Goal: Information Seeking & Learning: Learn about a topic

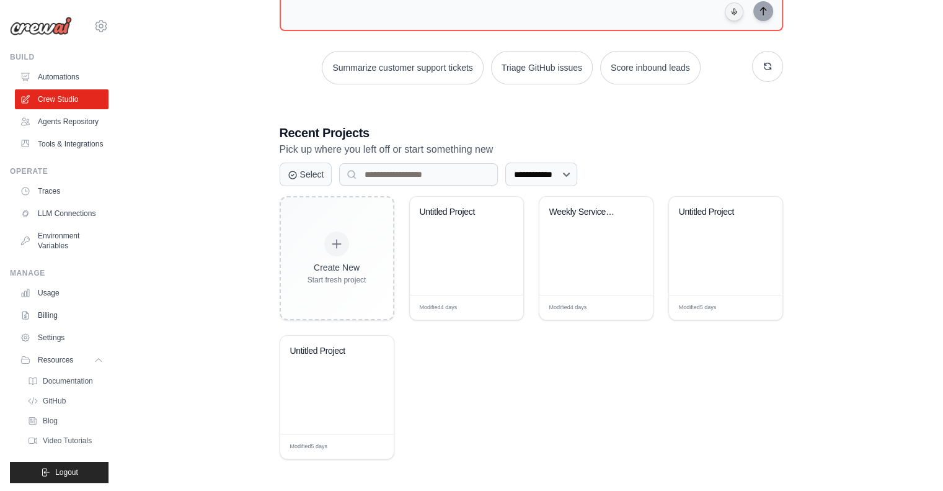
scroll to position [31, 0]
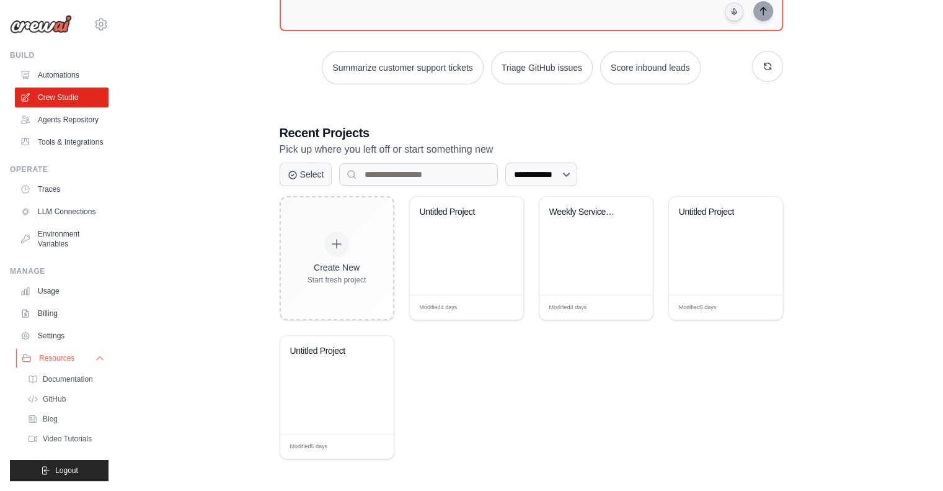
click at [95, 357] on icon at bounding box center [100, 358] width 10 height 10
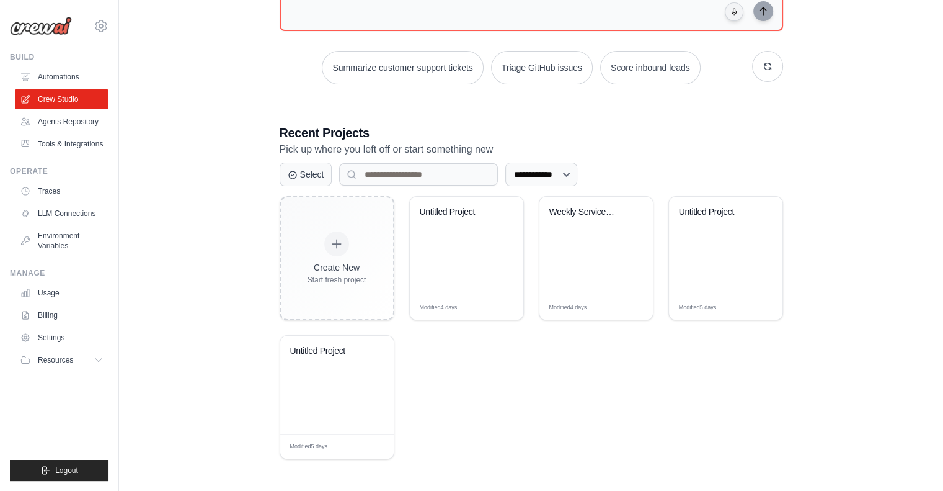
scroll to position [0, 0]
click at [50, 74] on link "Automations" at bounding box center [63, 77] width 94 height 20
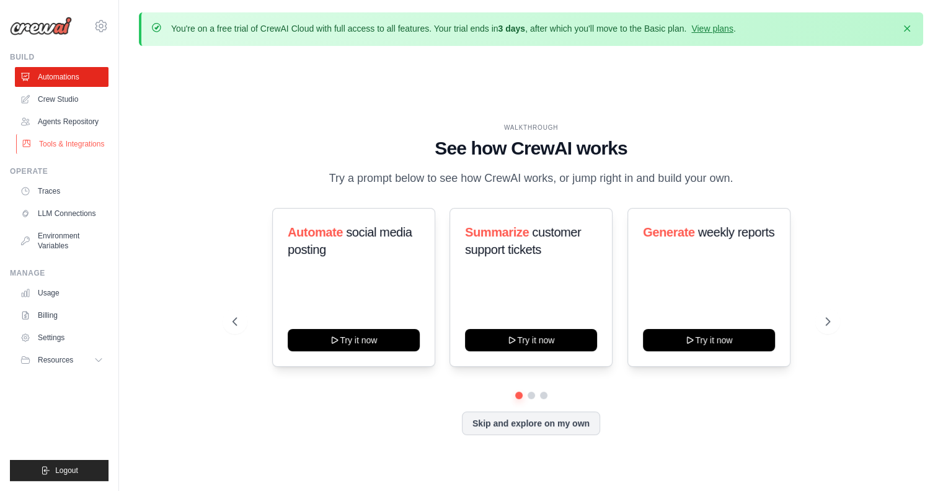
click at [65, 147] on link "Tools & Integrations" at bounding box center [63, 144] width 94 height 20
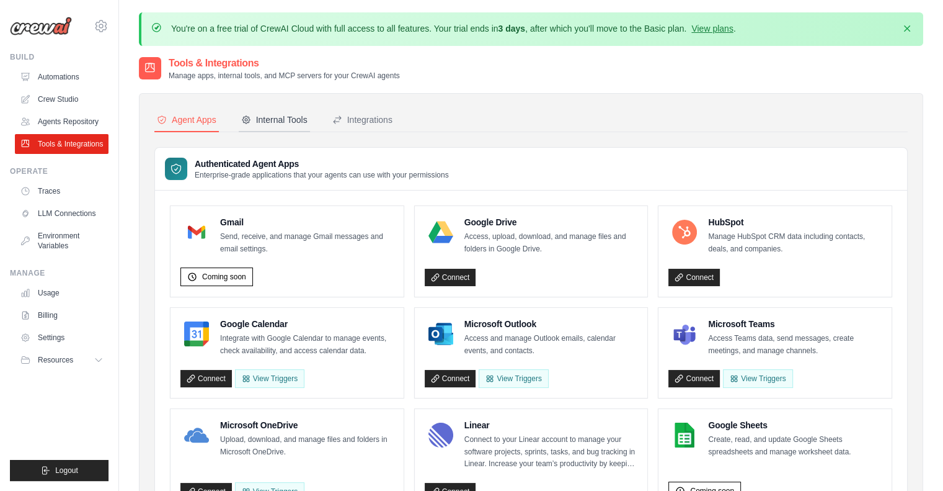
click at [278, 120] on div "Internal Tools" at bounding box center [274, 120] width 66 height 12
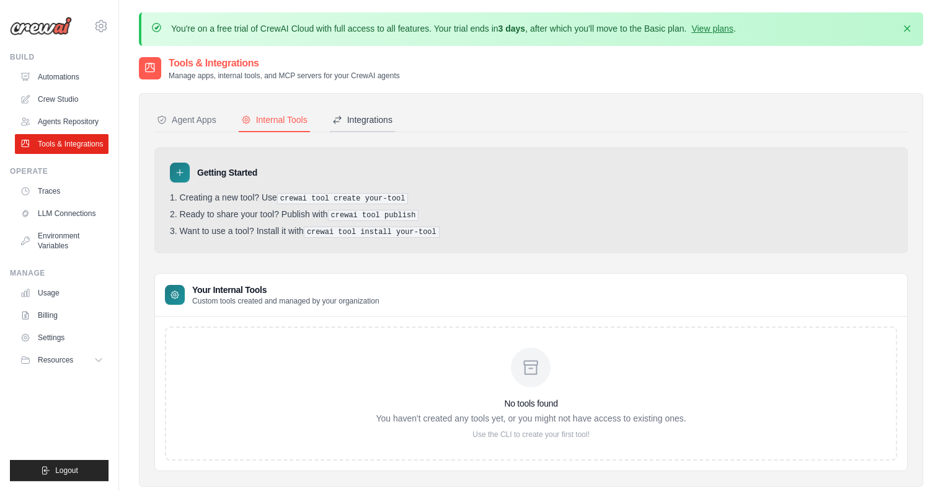
click at [365, 123] on div "Integrations" at bounding box center [362, 120] width 60 height 12
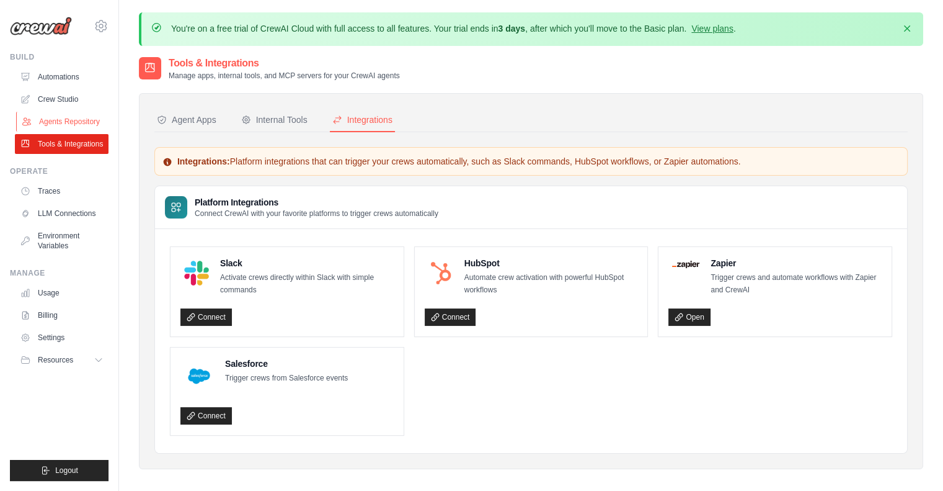
click at [50, 120] on link "Agents Repository" at bounding box center [63, 122] width 94 height 20
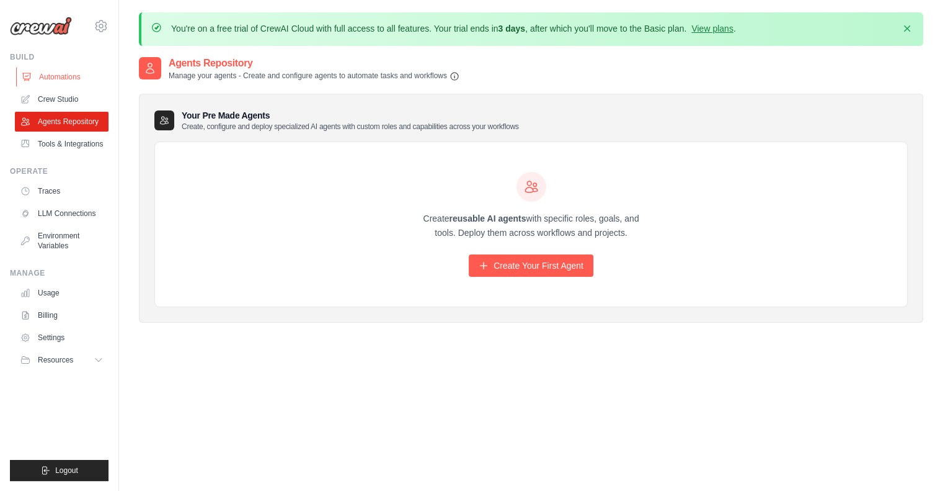
click at [69, 71] on link "Automations" at bounding box center [63, 77] width 94 height 20
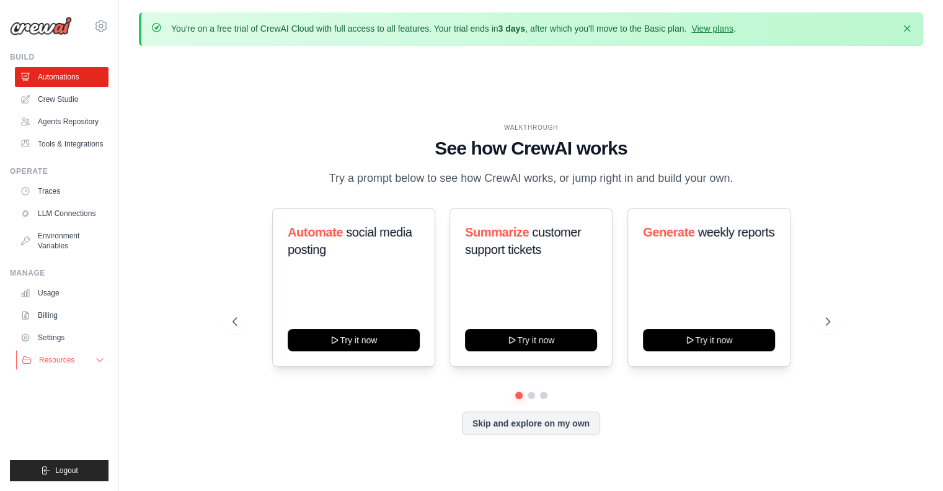
click at [92, 364] on button "Resources" at bounding box center [63, 360] width 94 height 20
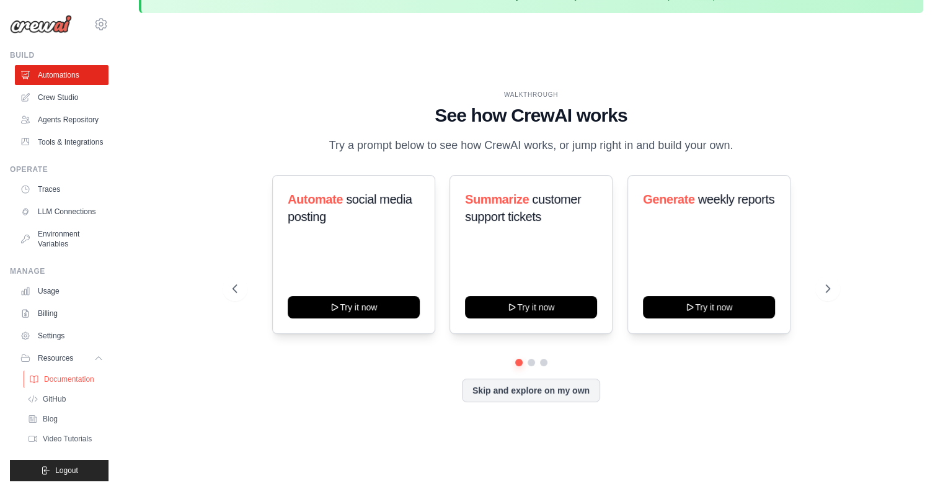
scroll to position [43, 0]
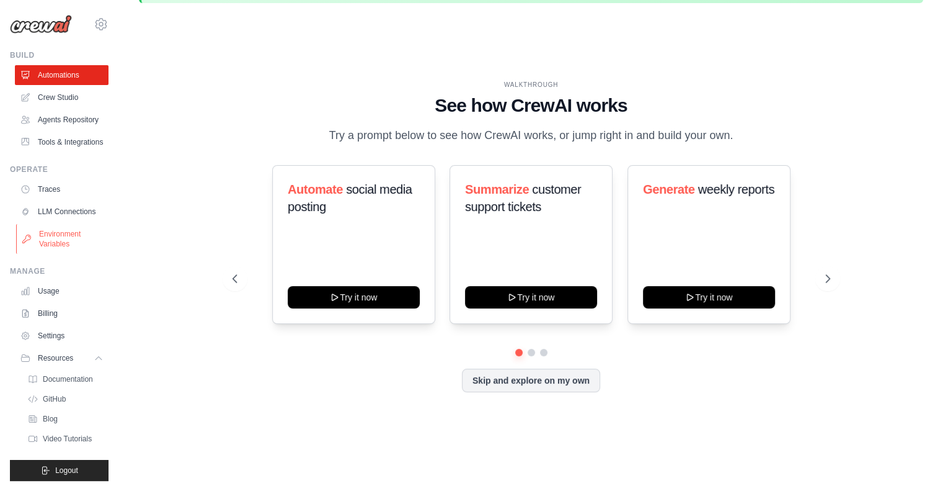
click at [73, 241] on link "Environment Variables" at bounding box center [63, 239] width 94 height 30
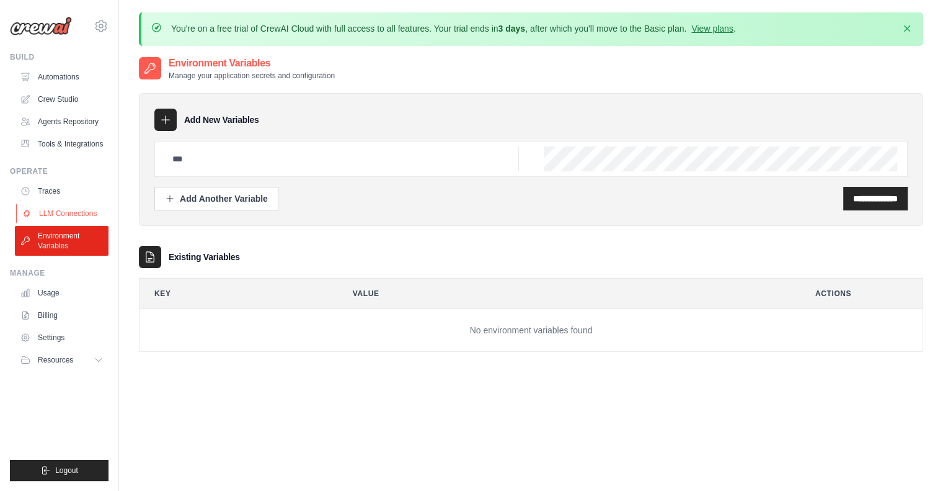
click at [68, 210] on link "LLM Connections" at bounding box center [63, 213] width 94 height 20
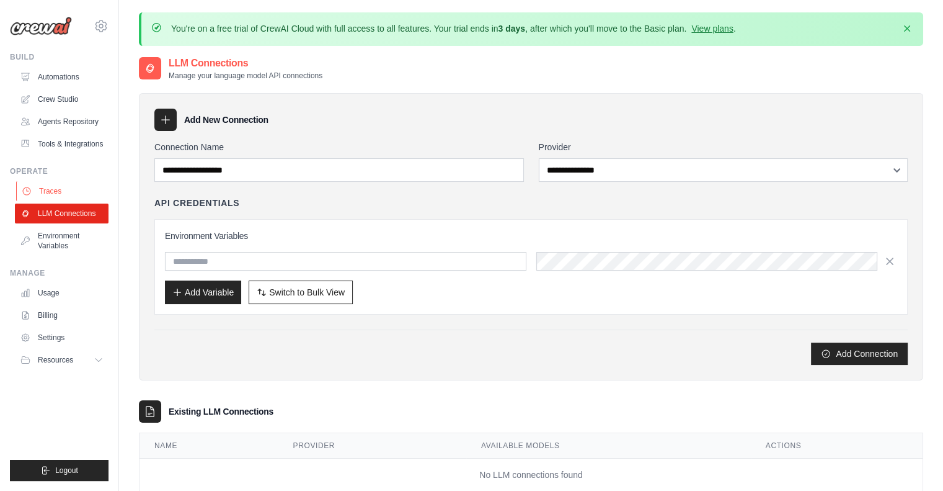
click at [52, 198] on link "Traces" at bounding box center [63, 191] width 94 height 20
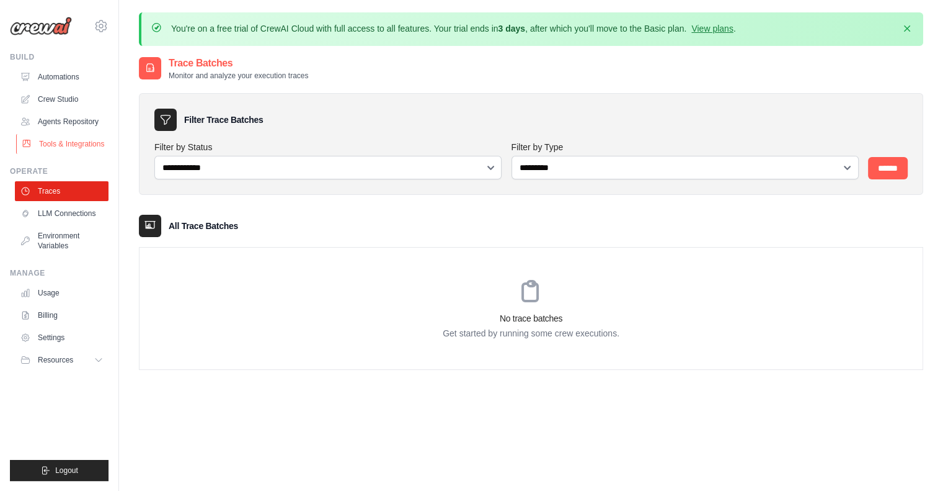
click at [69, 146] on link "Tools & Integrations" at bounding box center [63, 144] width 94 height 20
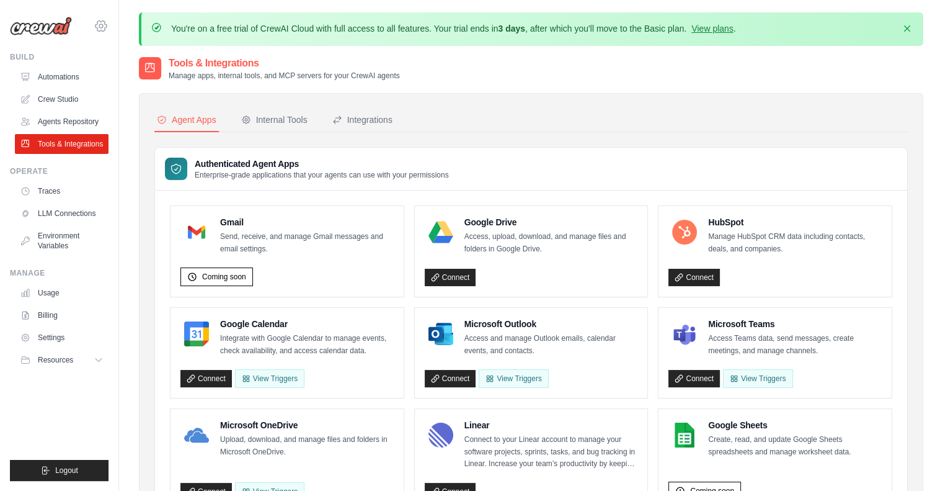
click at [98, 22] on icon at bounding box center [101, 26] width 15 height 15
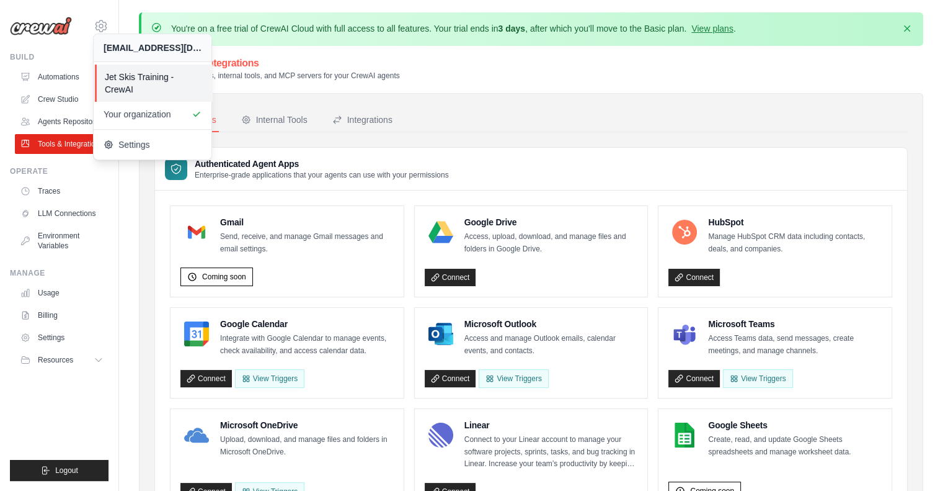
click at [160, 83] on span "Jet Skis Training - CrewAI" at bounding box center [154, 83] width 98 height 25
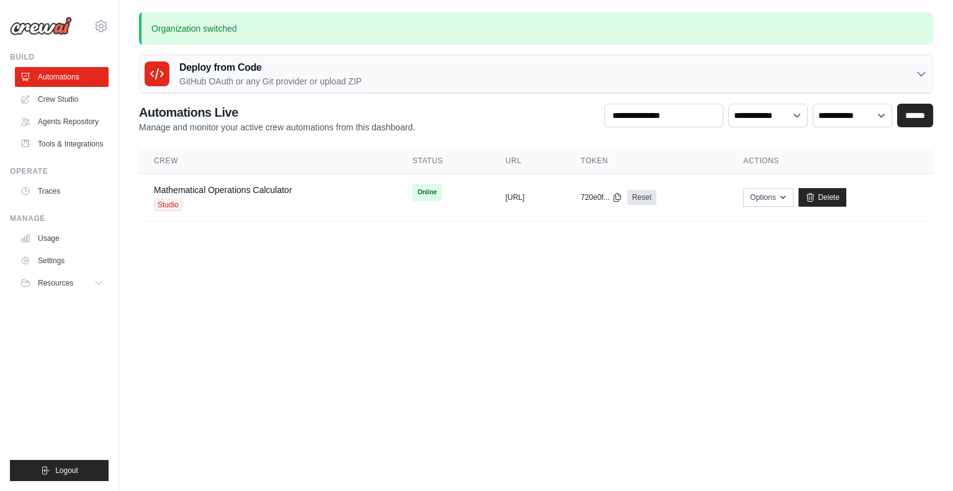
click at [244, 369] on body "rajbabu.sengiyappan@ab-inbev.com Jet Skis Training - CrewAI Your organization" at bounding box center [476, 245] width 953 height 491
click at [244, 185] on link "Mathematical Operations Calculator" at bounding box center [223, 190] width 138 height 10
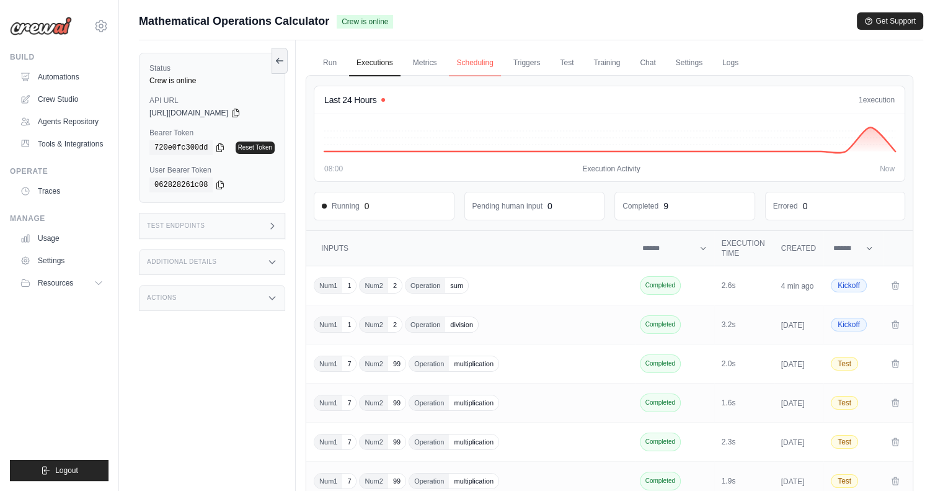
click at [461, 65] on link "Scheduling" at bounding box center [474, 63] width 51 height 26
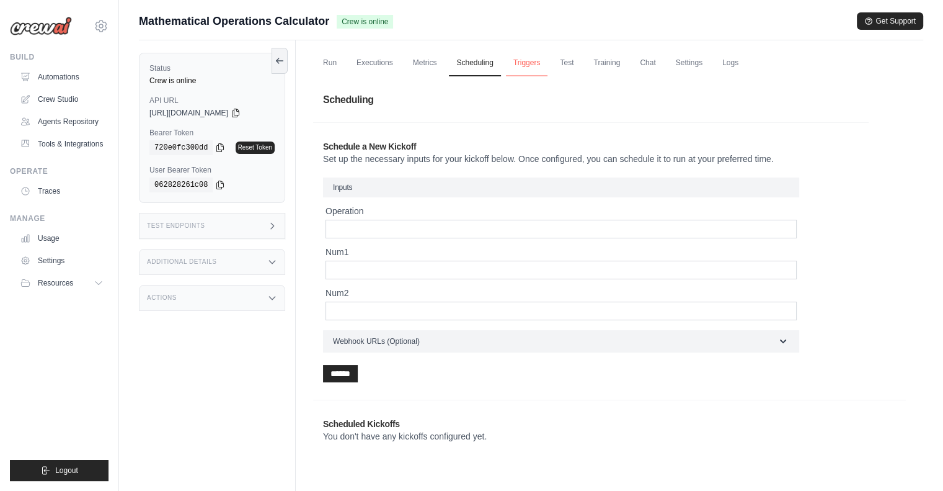
click at [516, 65] on link "Triggers" at bounding box center [527, 63] width 42 height 26
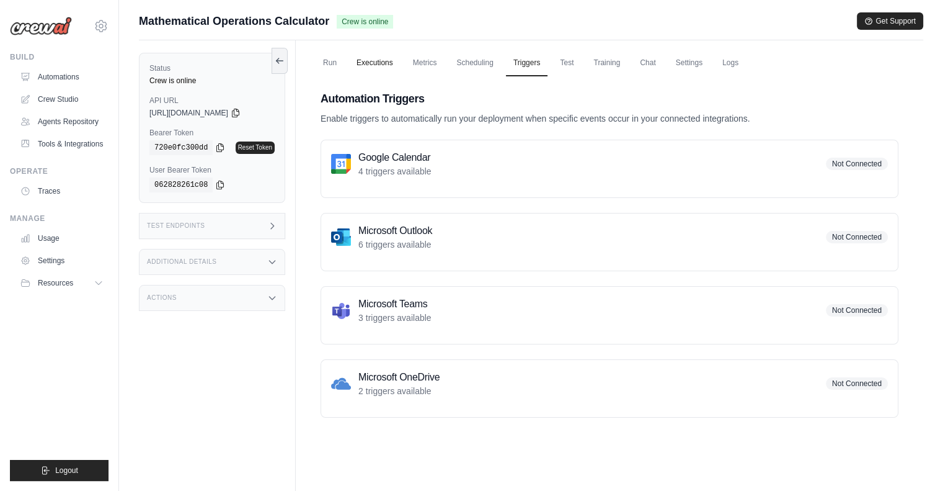
drag, startPoint x: 382, startPoint y: 61, endPoint x: 363, endPoint y: 61, distance: 19.2
click at [382, 61] on link "Executions" at bounding box center [374, 63] width 51 height 26
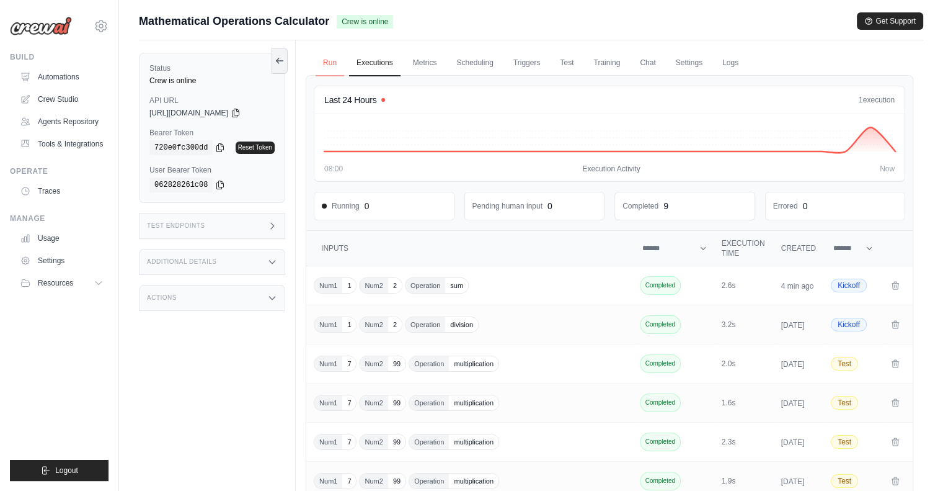
click at [330, 61] on link "Run" at bounding box center [330, 63] width 29 height 26
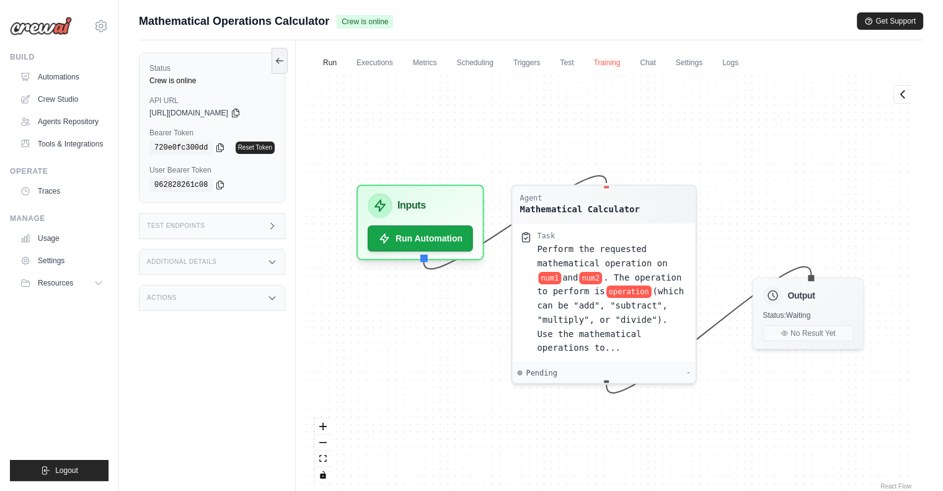
click at [607, 65] on link "Training" at bounding box center [607, 63] width 42 height 26
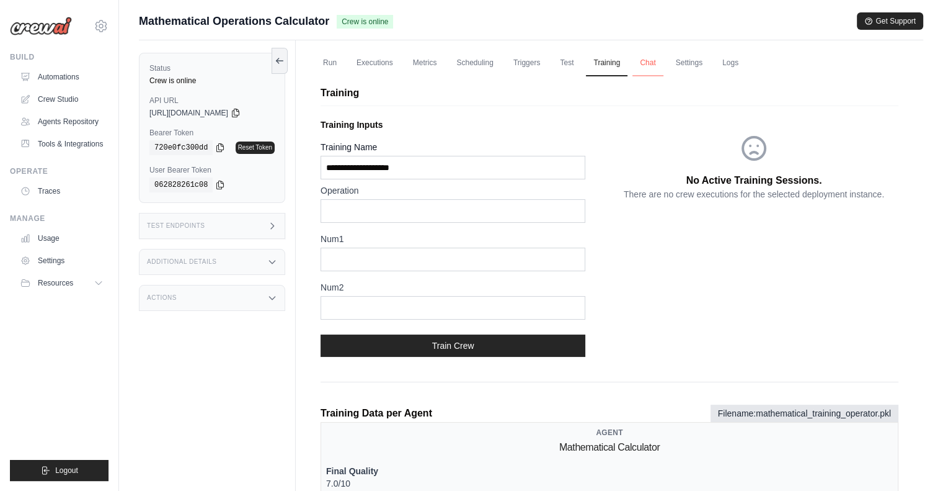
click at [653, 61] on link "Chat" at bounding box center [648, 63] width 30 height 26
click at [695, 60] on link "Settings" at bounding box center [690, 63] width 42 height 26
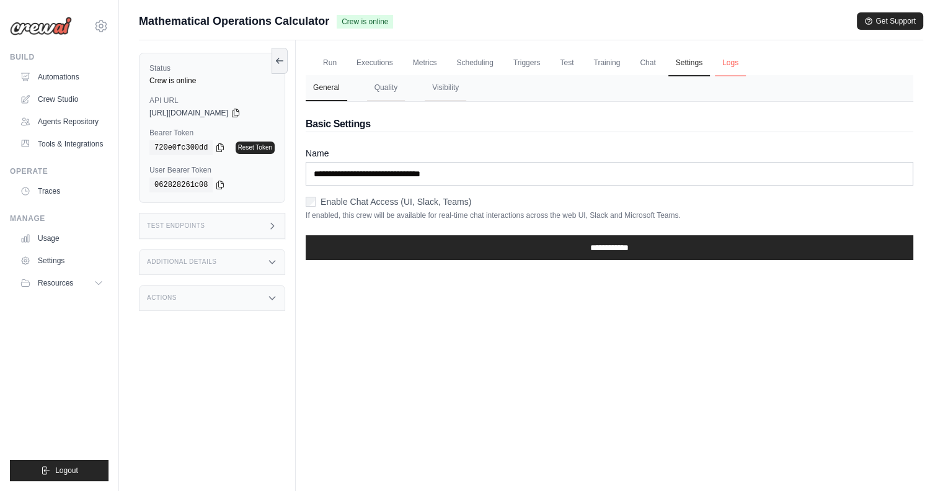
click at [742, 65] on link "Logs" at bounding box center [730, 63] width 31 height 26
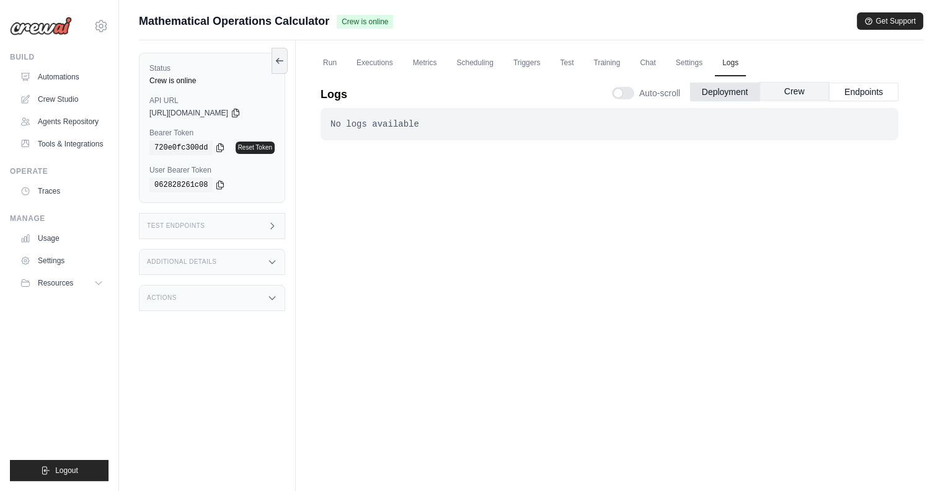
click at [798, 96] on button "Crew" at bounding box center [794, 91] width 69 height 19
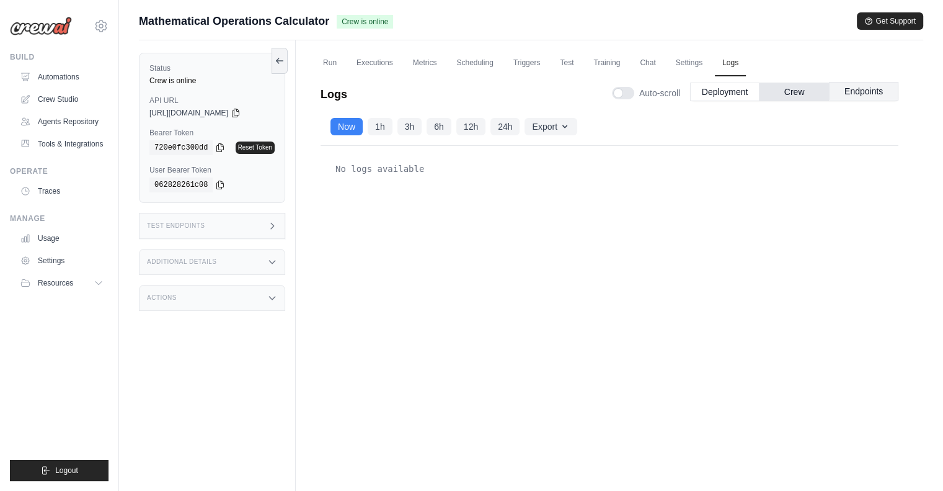
click at [856, 92] on button "Endpoints" at bounding box center [863, 91] width 69 height 19
click at [274, 226] on icon at bounding box center [272, 226] width 10 height 10
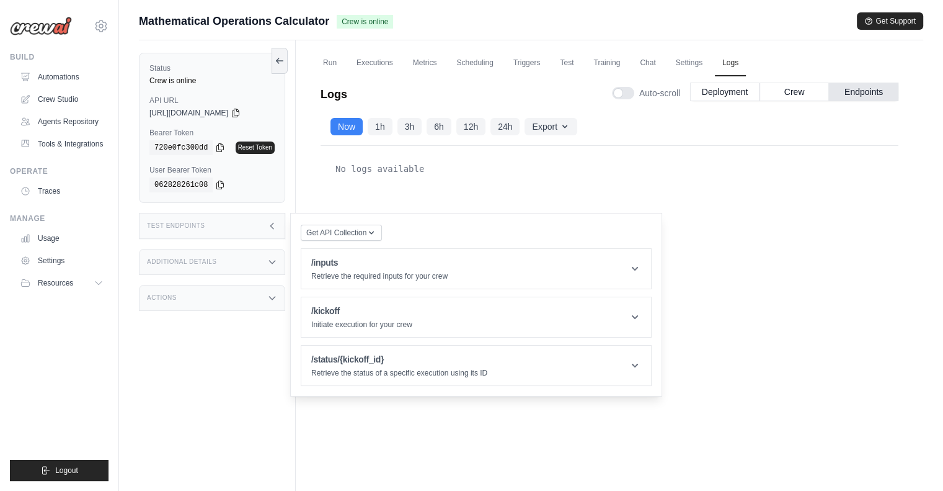
click at [236, 230] on div "Test Endpoints" at bounding box center [212, 226] width 146 height 26
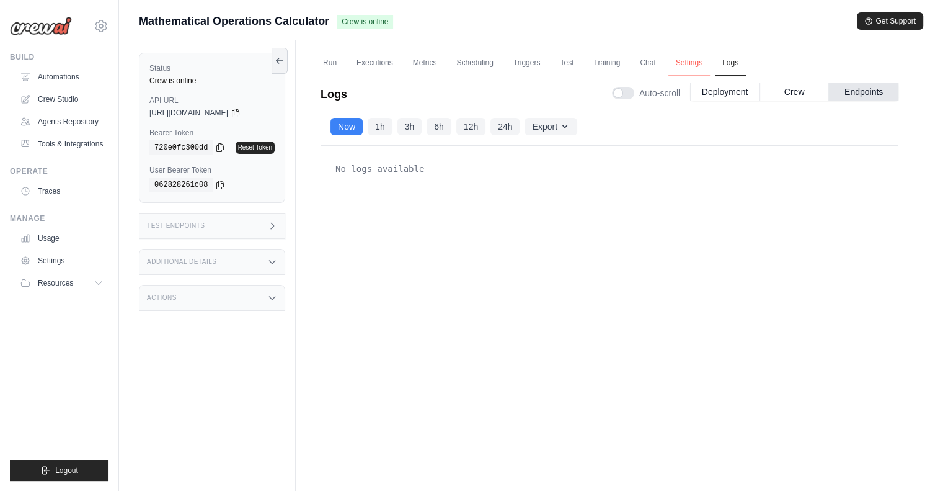
click at [691, 65] on link "Settings" at bounding box center [690, 63] width 42 height 26
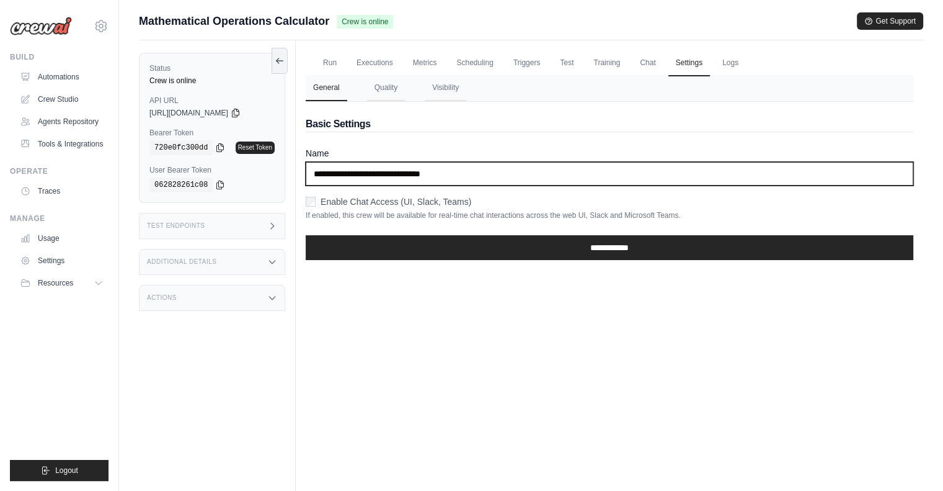
click at [440, 173] on input "**********" at bounding box center [610, 174] width 608 height 24
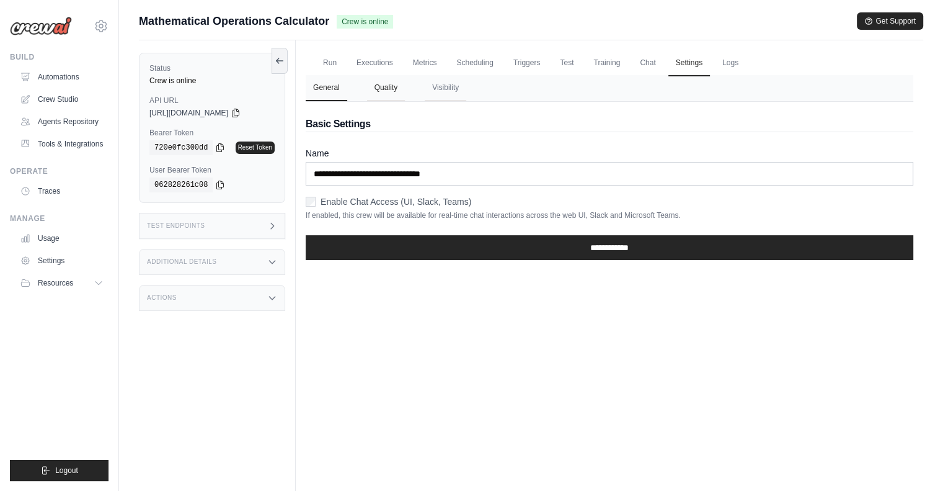
click at [385, 84] on button "Quality" at bounding box center [386, 88] width 38 height 26
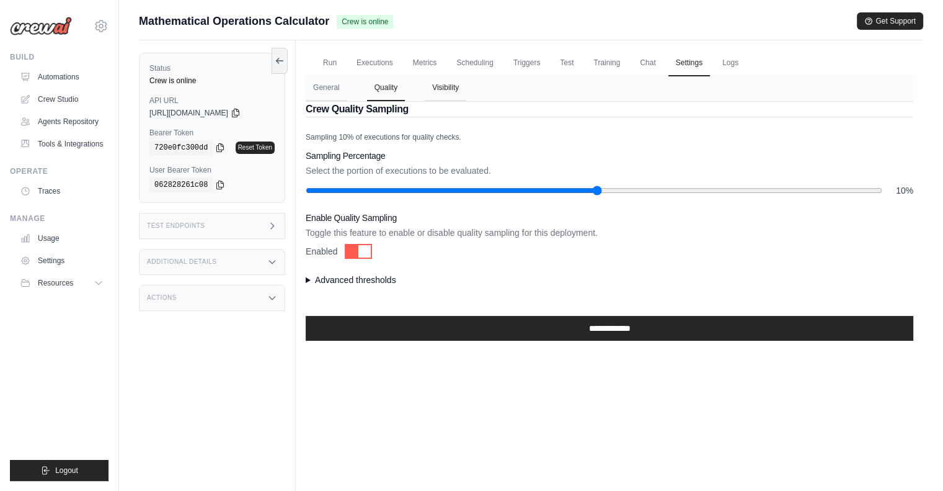
click at [445, 86] on button "Visibility" at bounding box center [446, 88] width 42 height 26
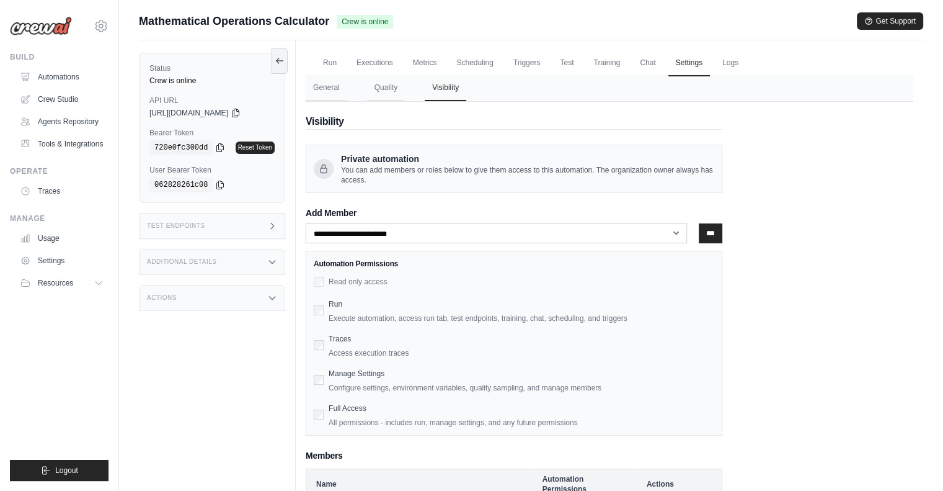
click at [345, 283] on label "Read only access" at bounding box center [358, 281] width 59 height 9
click at [332, 313] on label "Execute automation, access run tab, test endpoints, training, chat, scheduling,…" at bounding box center [522, 318] width 386 height 10
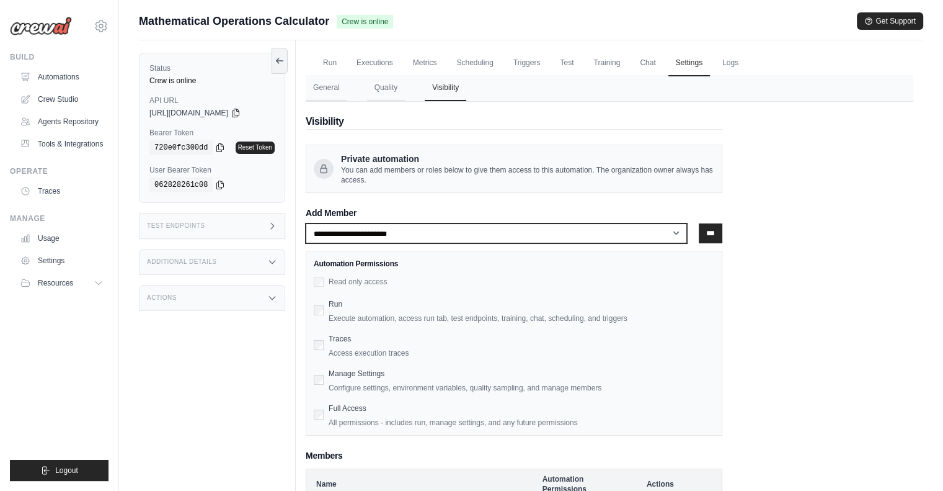
click at [391, 235] on select "**********" at bounding box center [496, 233] width 381 height 20
click at [399, 234] on select "**********" at bounding box center [496, 233] width 381 height 20
select select "**********"
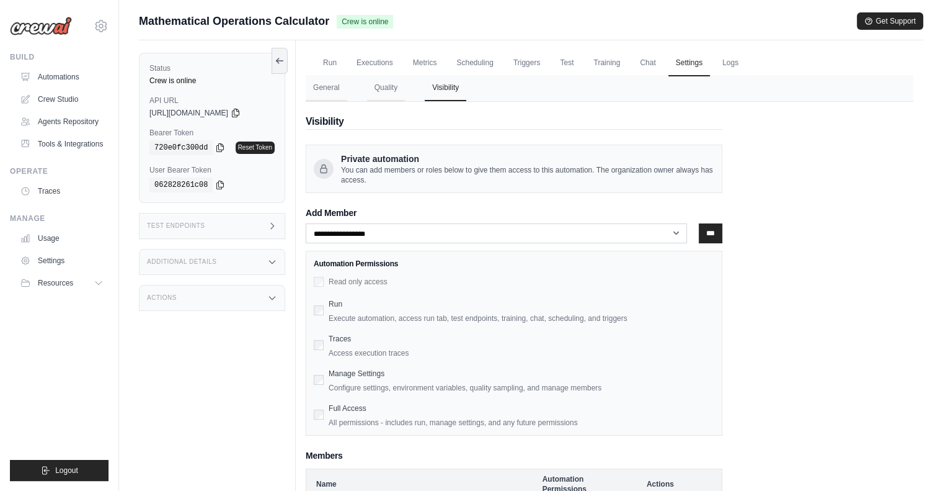
click at [899, 226] on div "**********" at bounding box center [610, 330] width 608 height 456
click at [391, 89] on button "Quality" at bounding box center [386, 88] width 38 height 26
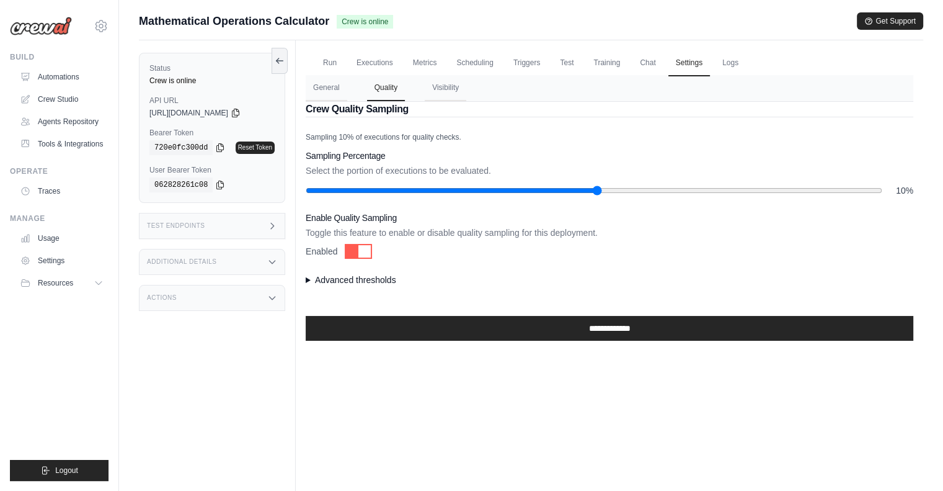
click at [305, 280] on div "Run Executions Metrics Scheduling Triggers Test Training Chat Settings Logs Las…" at bounding box center [610, 285] width 628 height 491
click at [308, 280] on summary "Advanced thresholds" at bounding box center [610, 280] width 608 height 12
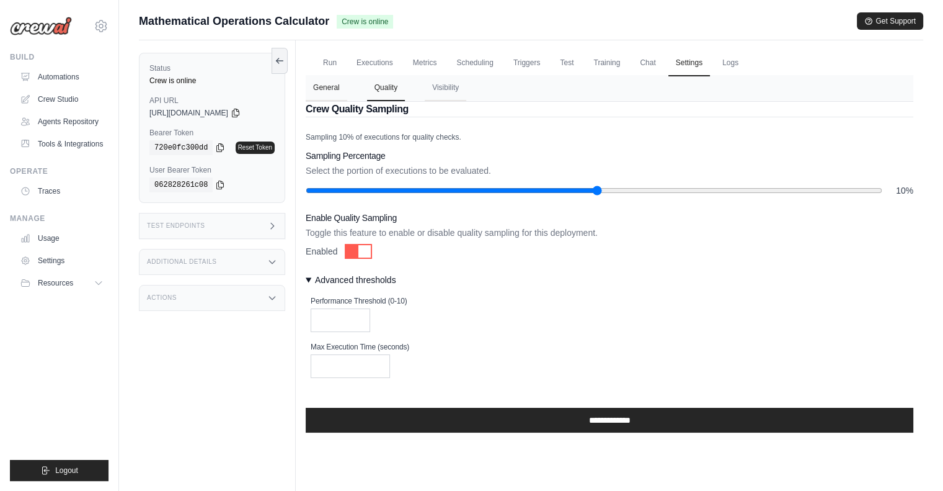
click at [328, 79] on button "General" at bounding box center [327, 88] width 42 height 26
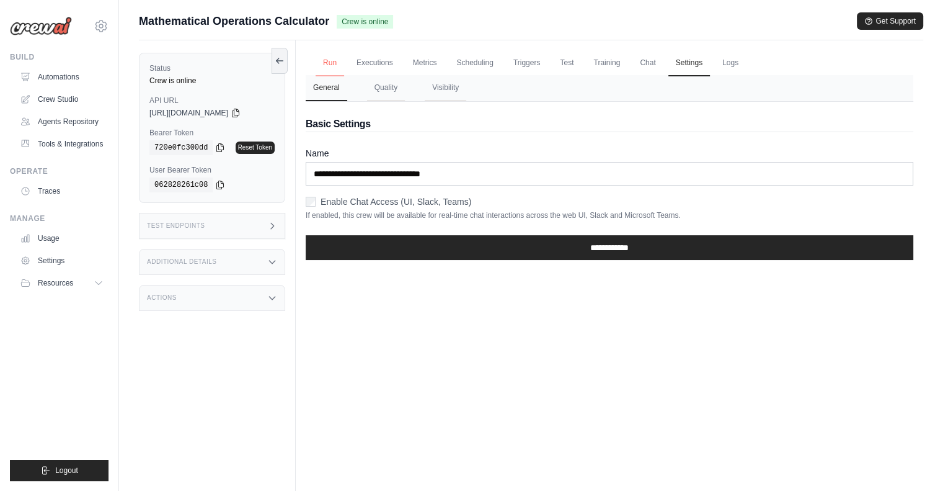
click at [328, 56] on link "Run" at bounding box center [330, 63] width 29 height 26
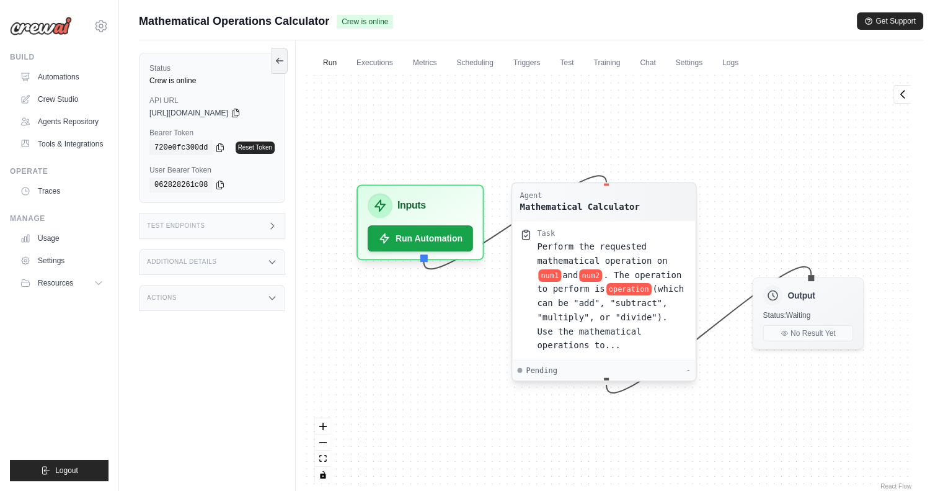
click at [561, 269] on span "num1" at bounding box center [549, 275] width 23 height 12
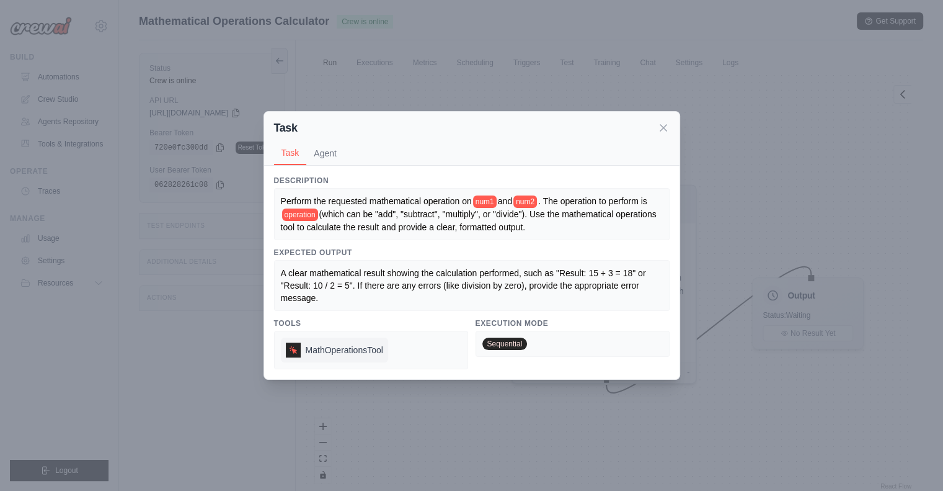
click at [332, 354] on span "MathOperationsTool" at bounding box center [345, 350] width 78 height 12
click at [503, 347] on span "Sequential" at bounding box center [505, 343] width 45 height 12
click at [324, 162] on button "Agent" at bounding box center [325, 153] width 38 height 24
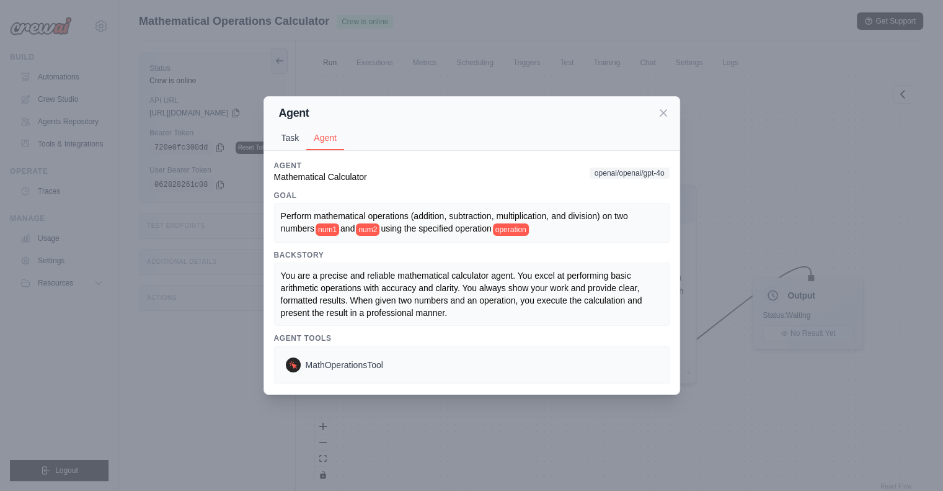
click at [292, 138] on button "Task" at bounding box center [290, 138] width 33 height 24
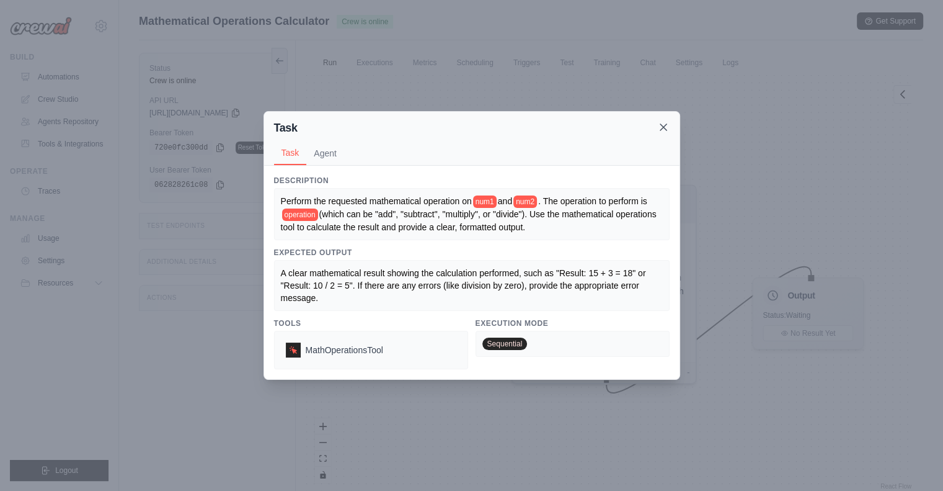
click at [661, 124] on icon at bounding box center [664, 127] width 6 height 6
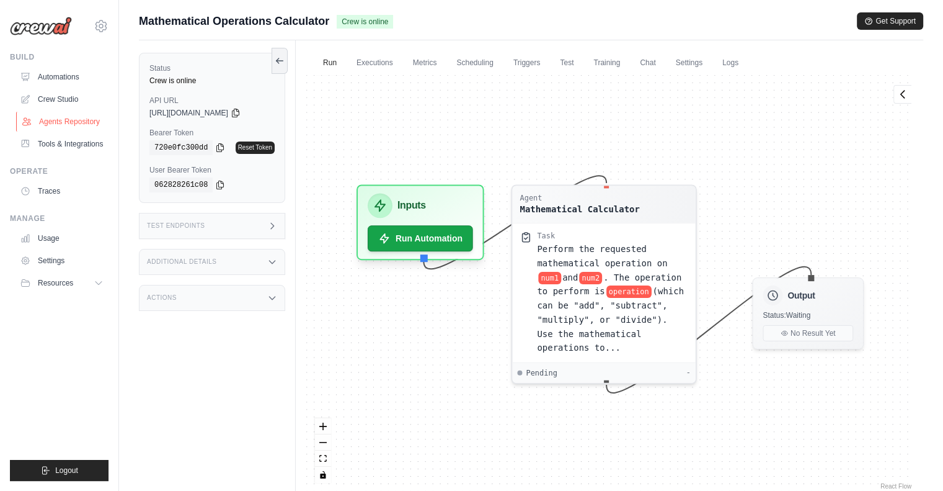
click at [50, 125] on link "Agents Repository" at bounding box center [63, 122] width 94 height 20
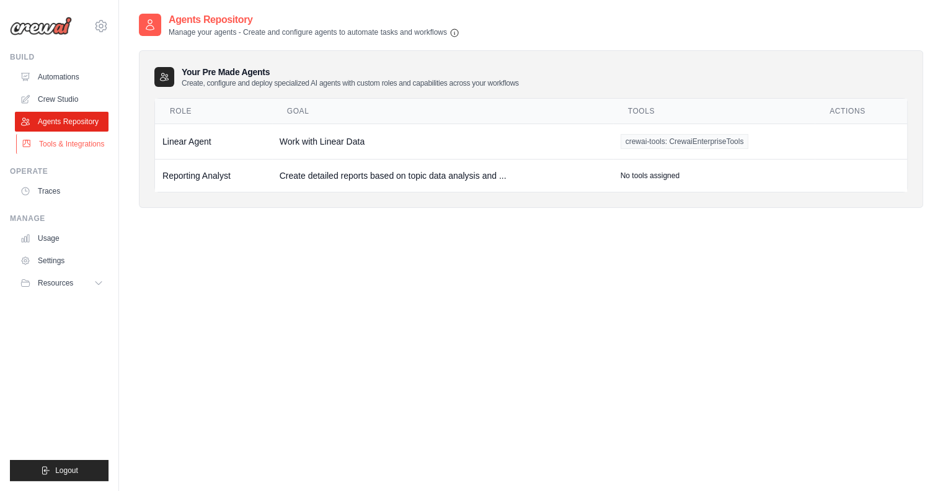
click at [51, 142] on link "Tools & Integrations" at bounding box center [63, 144] width 94 height 20
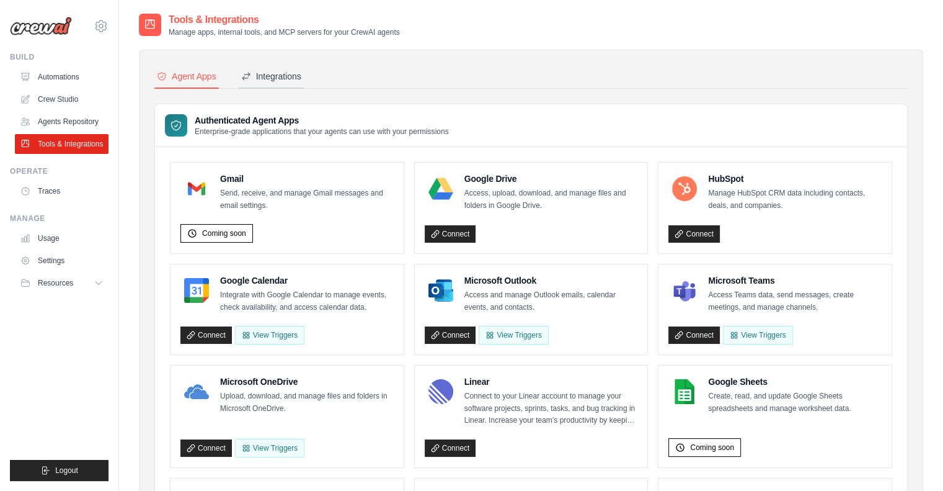
click at [277, 74] on div "Integrations" at bounding box center [271, 76] width 60 height 12
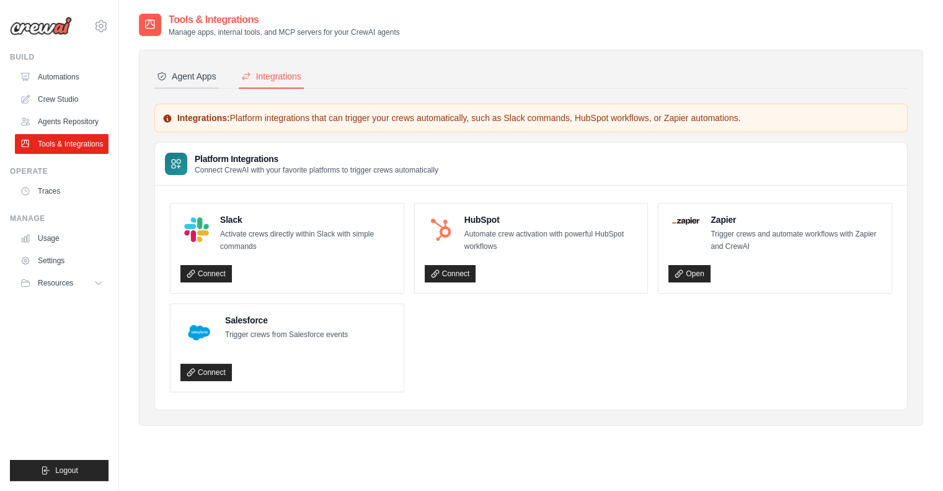
click at [195, 76] on div "Agent Apps" at bounding box center [187, 76] width 60 height 12
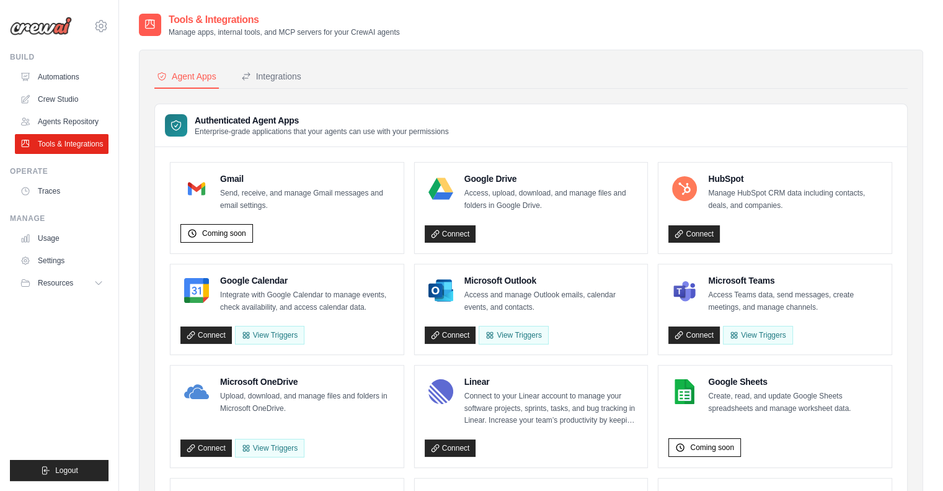
click at [280, 122] on h3 "Authenticated Agent Apps" at bounding box center [322, 120] width 254 height 12
click at [288, 128] on p "Enterprise-grade applications that your agents can use with your permissions" at bounding box center [322, 132] width 254 height 10
click at [286, 78] on div "Integrations" at bounding box center [271, 76] width 60 height 12
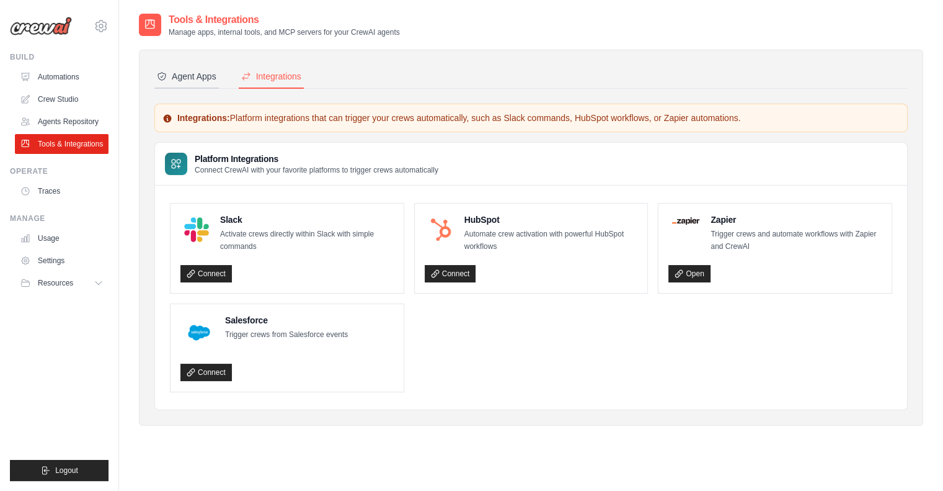
click at [184, 79] on div "Agent Apps" at bounding box center [187, 76] width 60 height 12
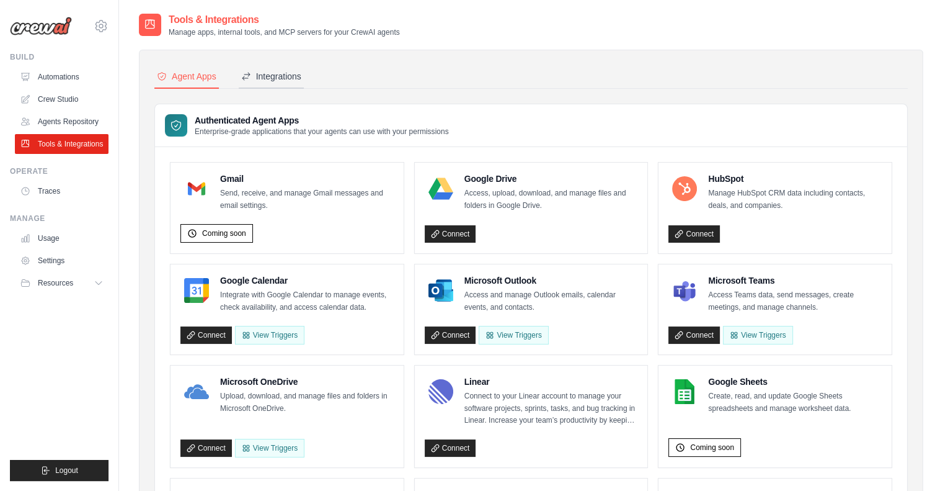
click at [267, 83] on button "Integrations" at bounding box center [271, 77] width 65 height 24
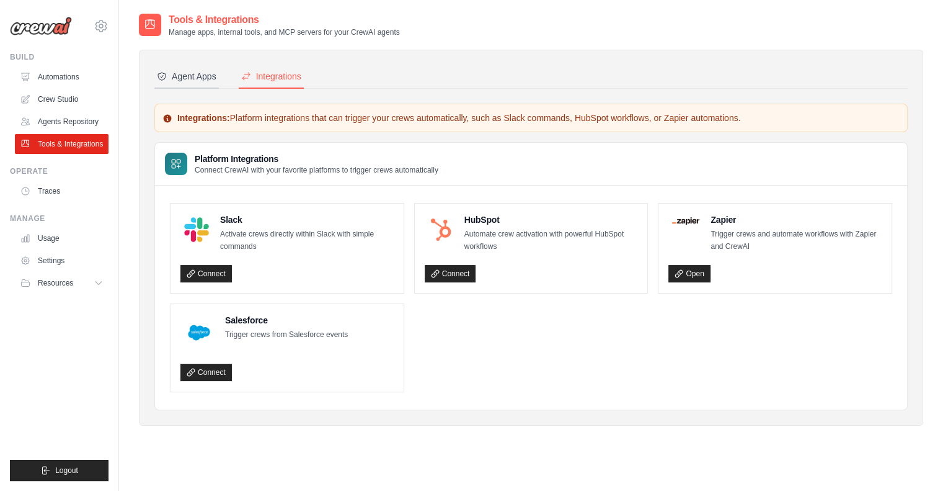
click at [203, 81] on div "Agent Apps" at bounding box center [187, 76] width 60 height 12
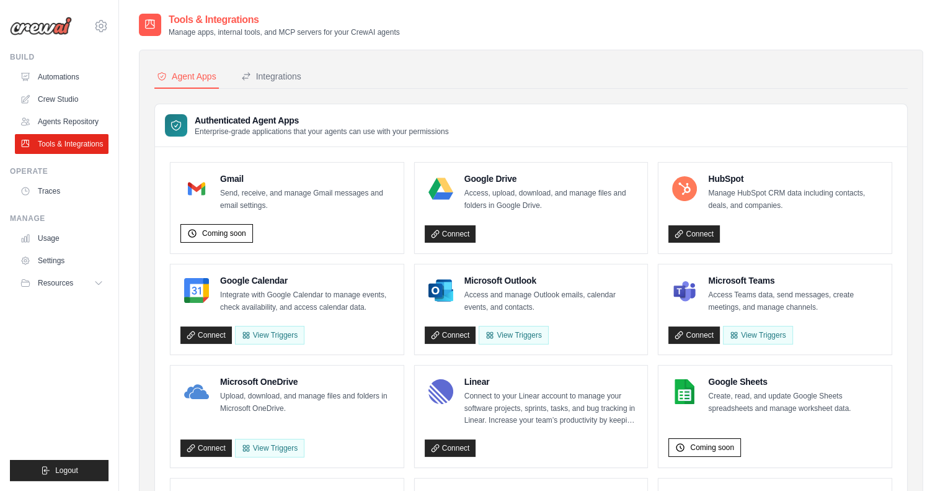
click at [262, 133] on p "Enterprise-grade applications that your agents can use with your permissions" at bounding box center [322, 132] width 254 height 10
drag, startPoint x: 234, startPoint y: 121, endPoint x: 234, endPoint y: 65, distance: 56.4
click at [234, 120] on h3 "Authenticated Agent Apps" at bounding box center [322, 120] width 254 height 12
click at [51, 194] on link "Traces" at bounding box center [63, 191] width 94 height 20
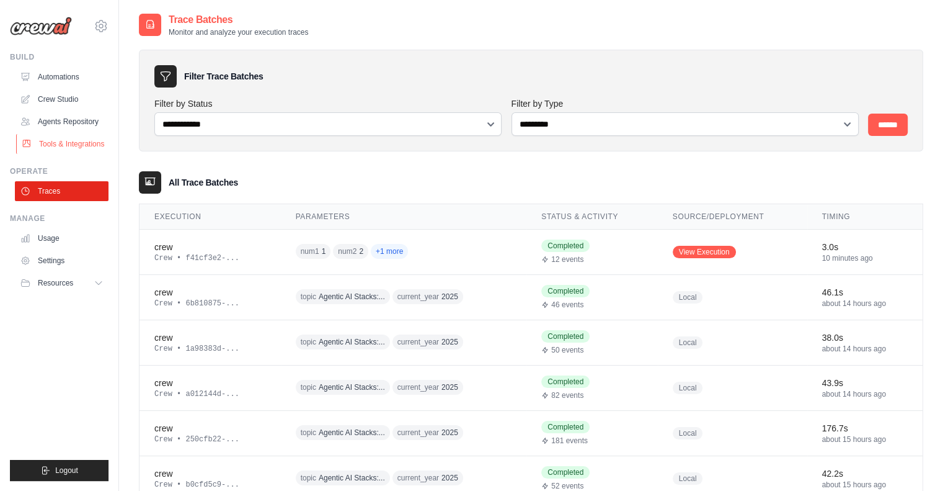
click at [62, 146] on link "Tools & Integrations" at bounding box center [63, 144] width 94 height 20
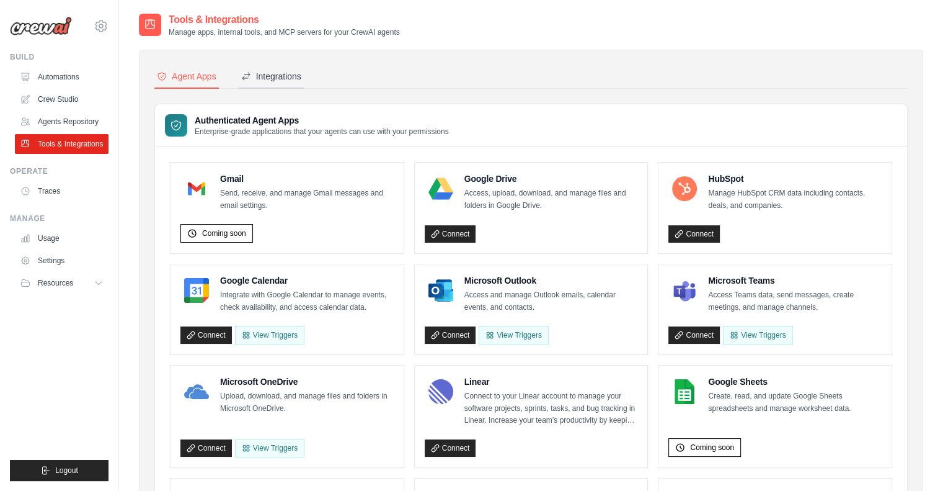
click at [275, 84] on button "Integrations" at bounding box center [271, 77] width 65 height 24
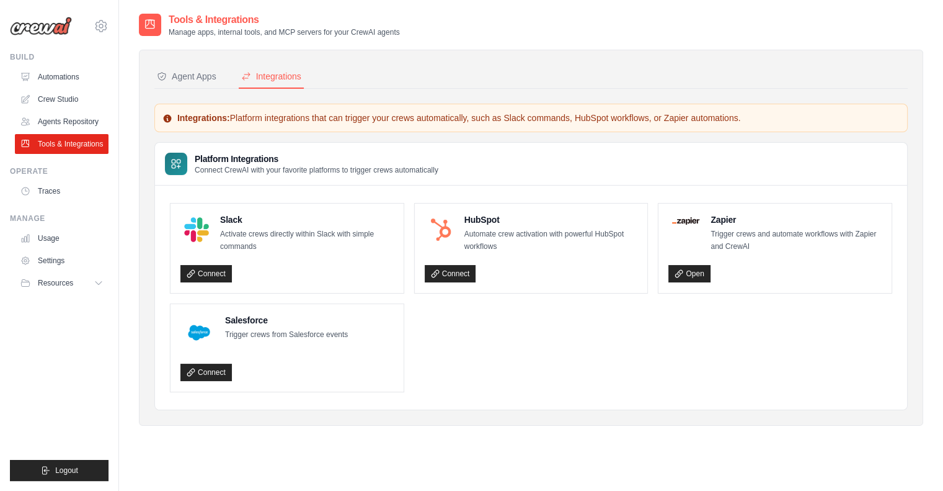
click at [199, 116] on strong "Integrations:" at bounding box center [203, 118] width 53 height 10
click at [326, 114] on p "Integrations: Platform integrations that can trigger your crews automatically, …" at bounding box center [532, 118] width 738 height 12
click at [697, 274] on link "Open" at bounding box center [690, 273] width 42 height 17
click at [248, 177] on div "Platform Integrations Connect CrewAI with your favorite platforms to trigger cr…" at bounding box center [531, 164] width 752 height 43
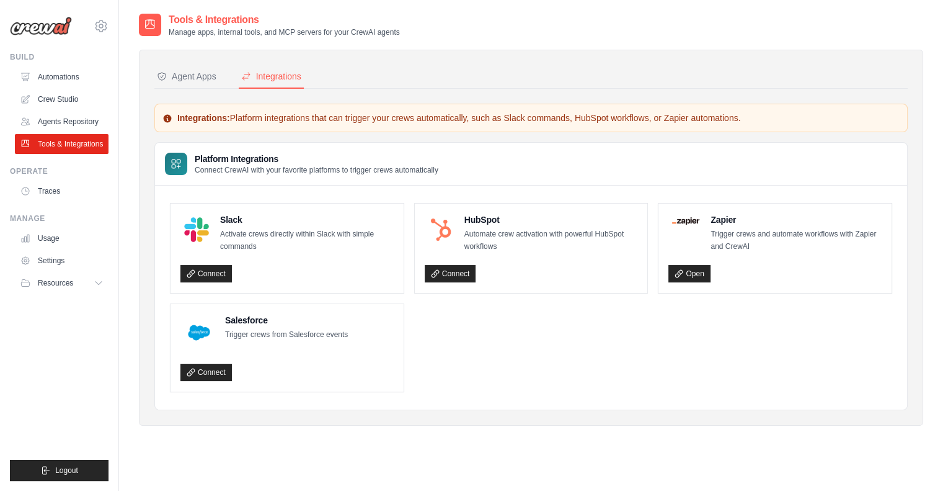
click at [269, 130] on div "Integrations: Platform integrations that can trigger your crews automatically, …" at bounding box center [531, 118] width 754 height 29
click at [272, 114] on p "Integrations: Platform integrations that can trigger your crews automatically, …" at bounding box center [532, 118] width 738 height 12
click at [53, 188] on link "Traces" at bounding box center [63, 191] width 94 height 20
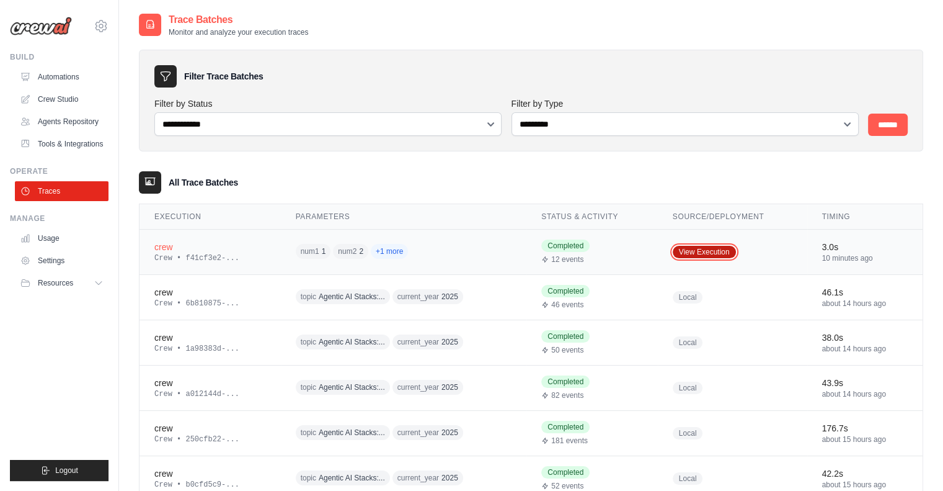
click at [710, 252] on link "View Execution" at bounding box center [704, 252] width 63 height 12
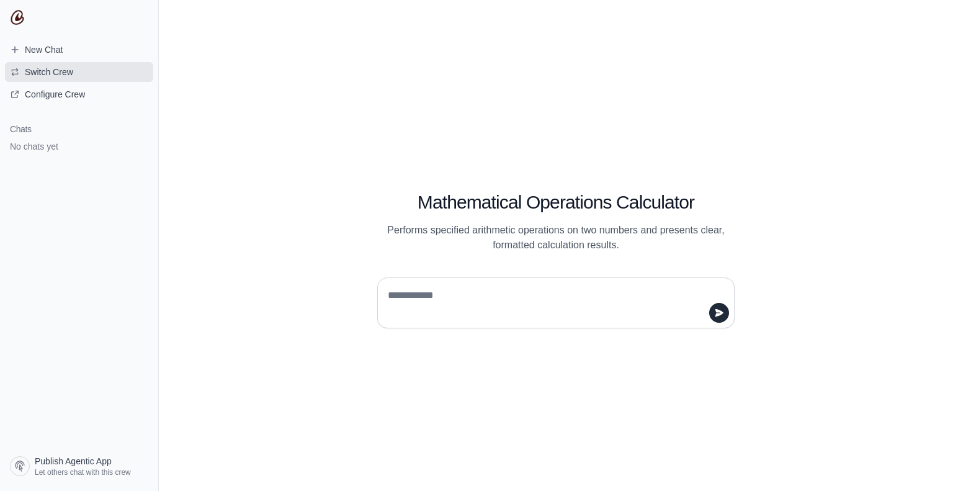
click at [43, 66] on span "Switch Crew" at bounding box center [49, 72] width 48 height 12
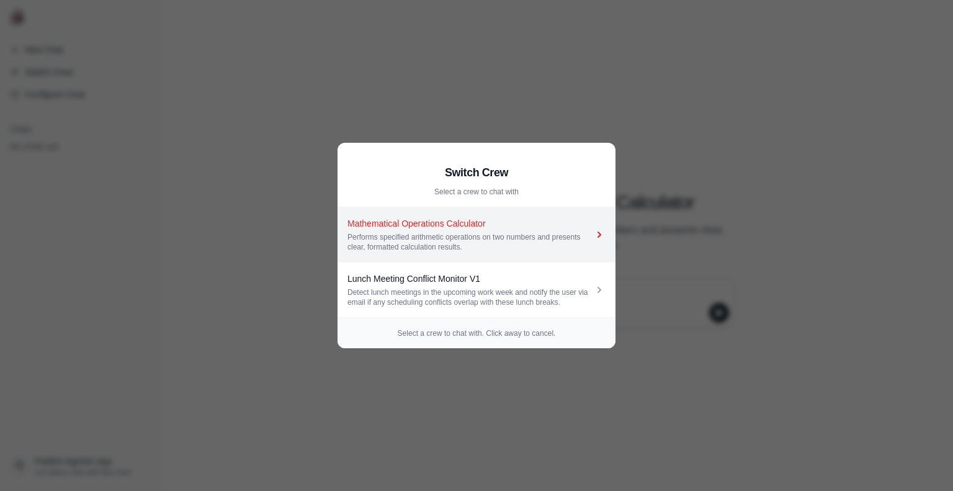
click at [465, 239] on div "Performs specified arithmetic operations on two numbers and presents clear, for…" at bounding box center [470, 242] width 246 height 20
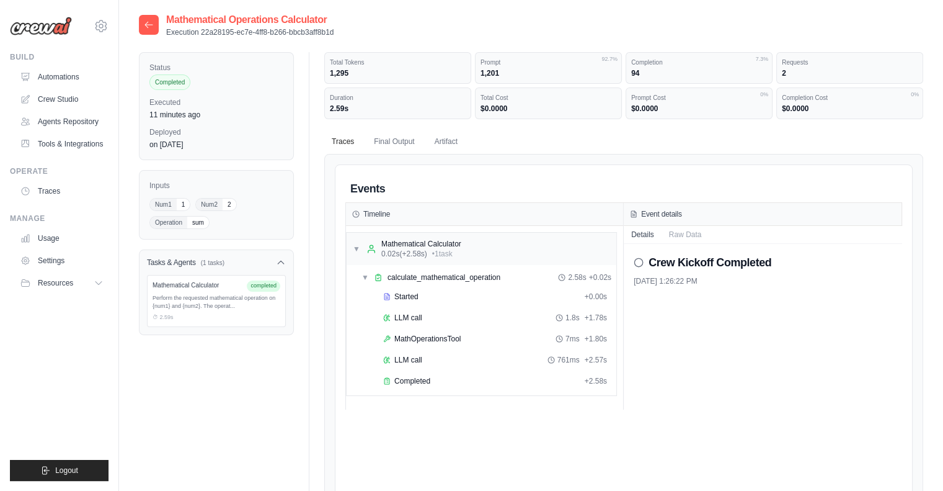
drag, startPoint x: 638, startPoint y: 262, endPoint x: 680, endPoint y: 243, distance: 46.4
click at [654, 257] on div "Crew Kickoff Completed" at bounding box center [763, 262] width 259 height 17
click at [638, 261] on icon at bounding box center [639, 262] width 10 height 10
click at [680, 231] on button "Raw Data" at bounding box center [686, 233] width 48 height 17
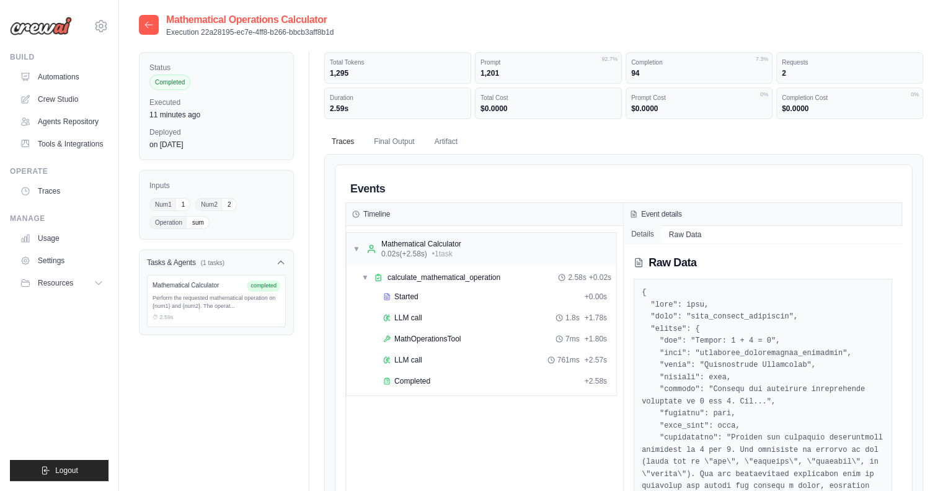
click at [657, 232] on button "Details" at bounding box center [643, 233] width 38 height 17
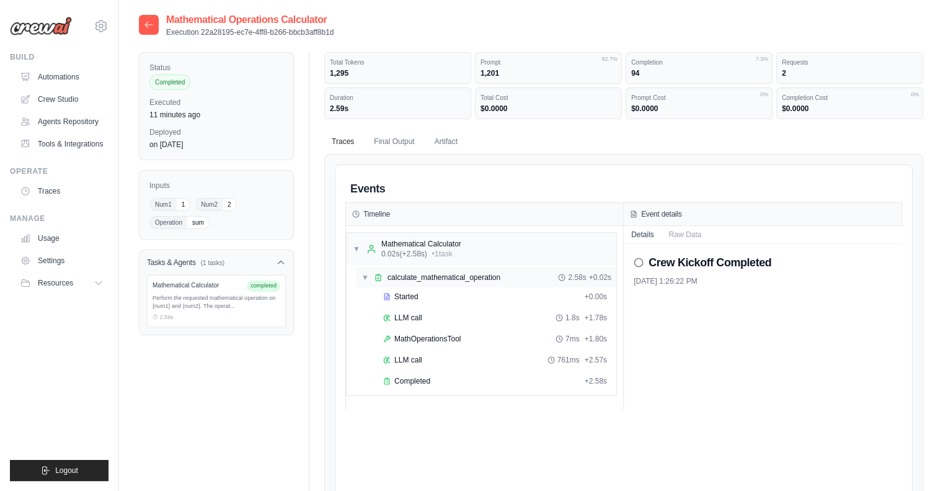
click at [409, 275] on span "calculate_mathematical_operation" at bounding box center [444, 277] width 113 height 10
click at [404, 282] on div "▶ calculate_mathematical_operation 2.58s + 0.02s" at bounding box center [487, 277] width 260 height 20
click at [404, 295] on span "Started" at bounding box center [407, 297] width 24 height 10
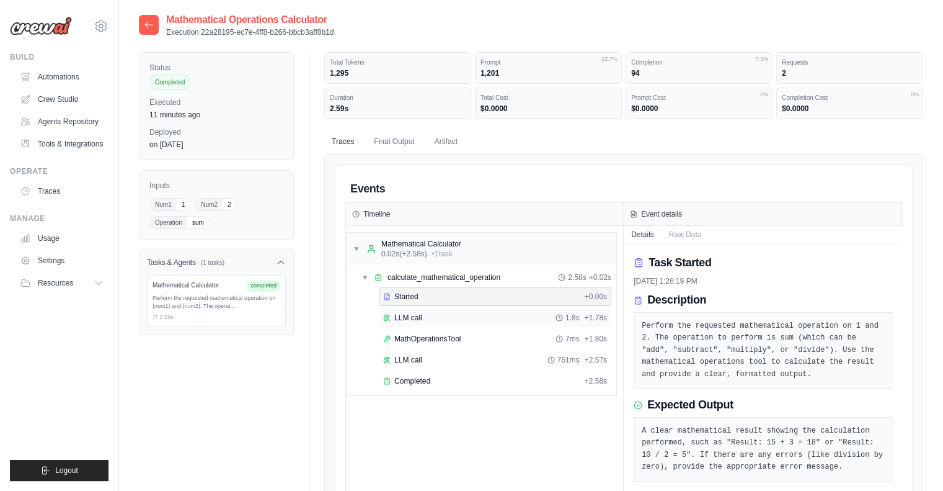
click at [405, 313] on span "LLM call" at bounding box center [409, 318] width 28 height 10
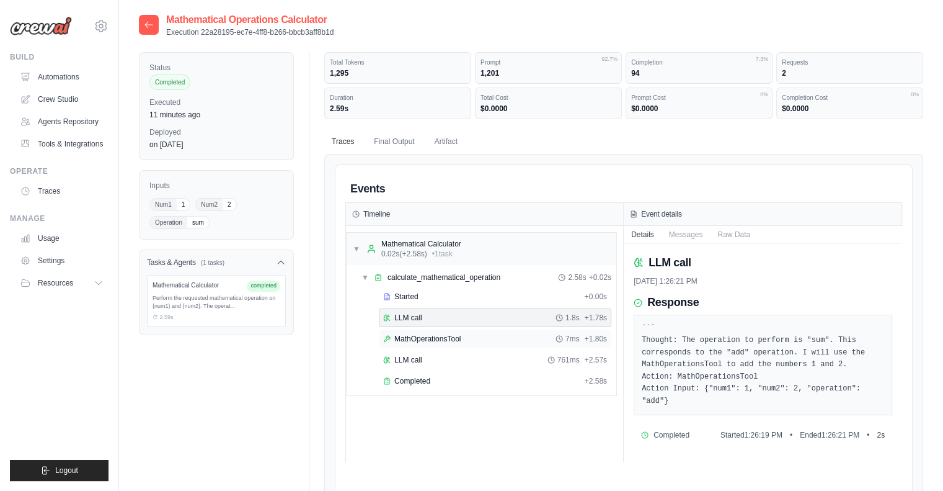
click at [417, 339] on span "MathOperationsTool" at bounding box center [428, 339] width 66 height 10
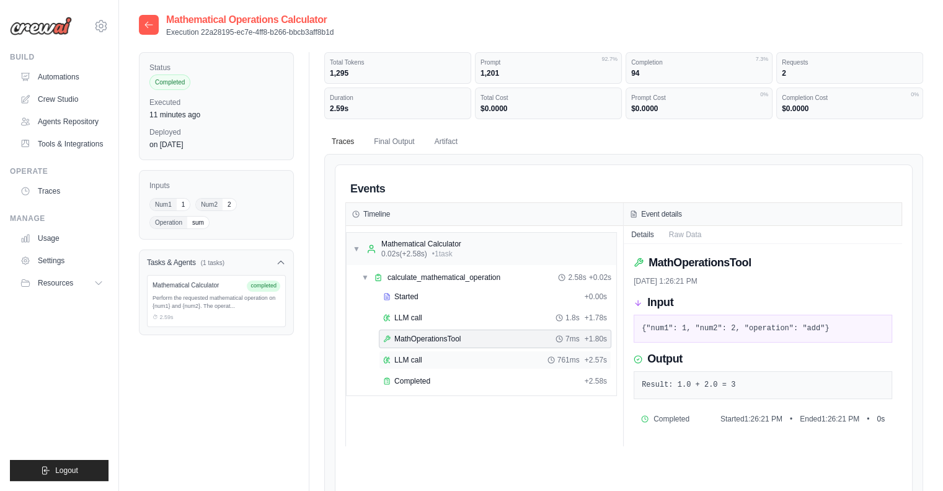
click at [417, 355] on span "LLM call" at bounding box center [409, 360] width 28 height 10
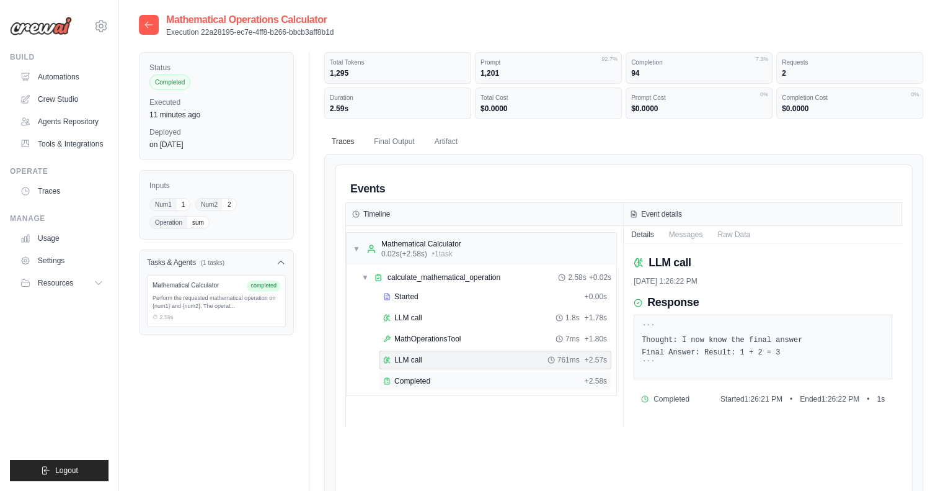
click at [422, 376] on span "Completed" at bounding box center [413, 381] width 36 height 10
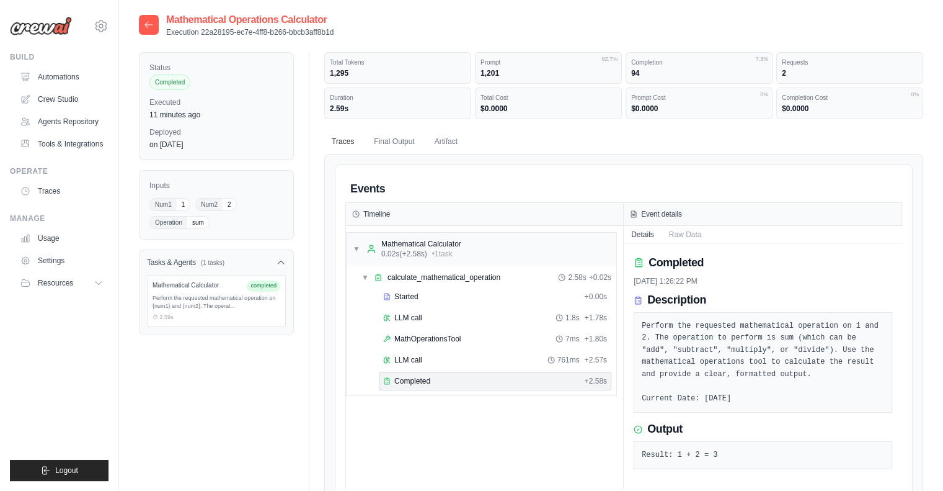
drag, startPoint x: 216, startPoint y: 204, endPoint x: 254, endPoint y: 240, distance: 52.2
click at [218, 204] on span "Num2" at bounding box center [209, 204] width 27 height 12
click at [45, 192] on link "Traces" at bounding box center [63, 191] width 94 height 20
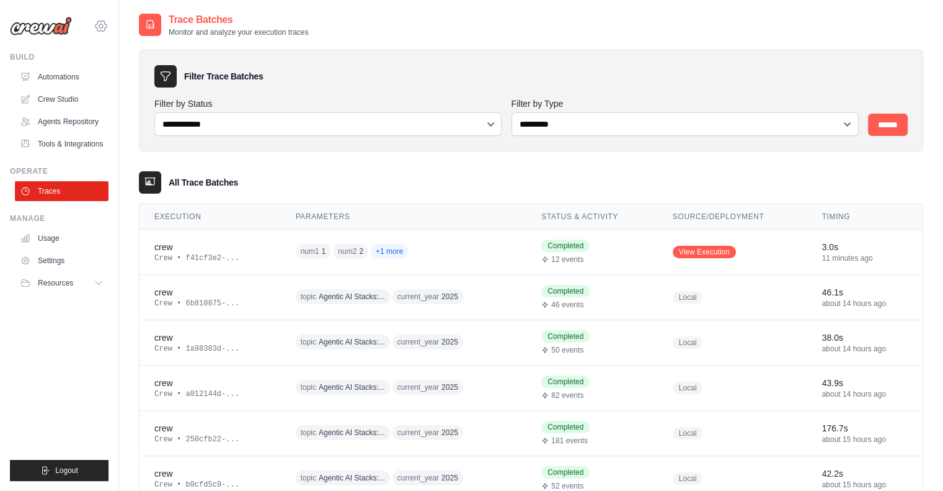
click at [99, 29] on icon at bounding box center [101, 26] width 15 height 15
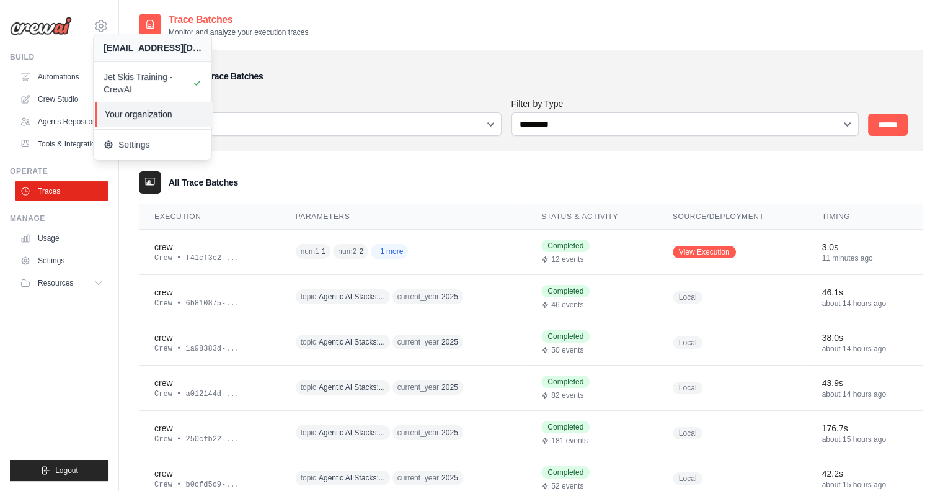
click at [148, 118] on span "Your organization" at bounding box center [154, 114] width 98 height 12
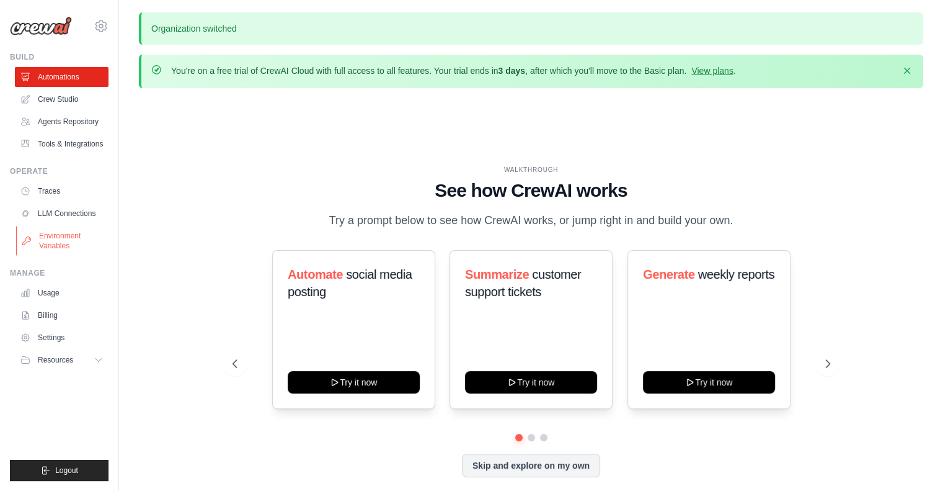
click at [62, 240] on link "Environment Variables" at bounding box center [63, 241] width 94 height 30
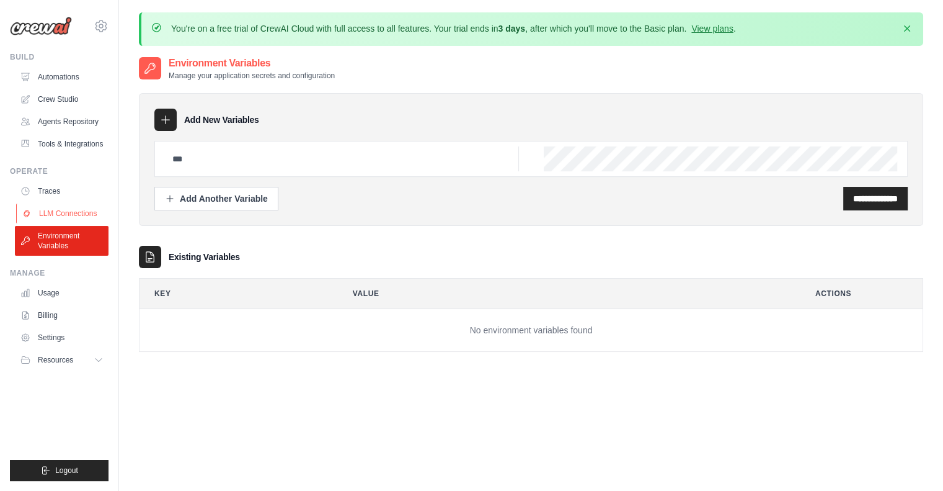
click at [62, 205] on link "LLM Connections" at bounding box center [63, 213] width 94 height 20
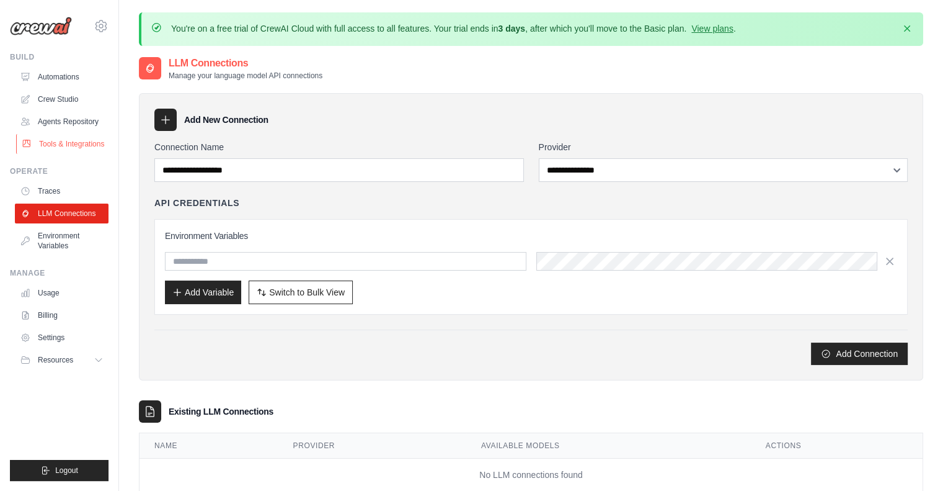
click at [70, 151] on link "Tools & Integrations" at bounding box center [63, 144] width 94 height 20
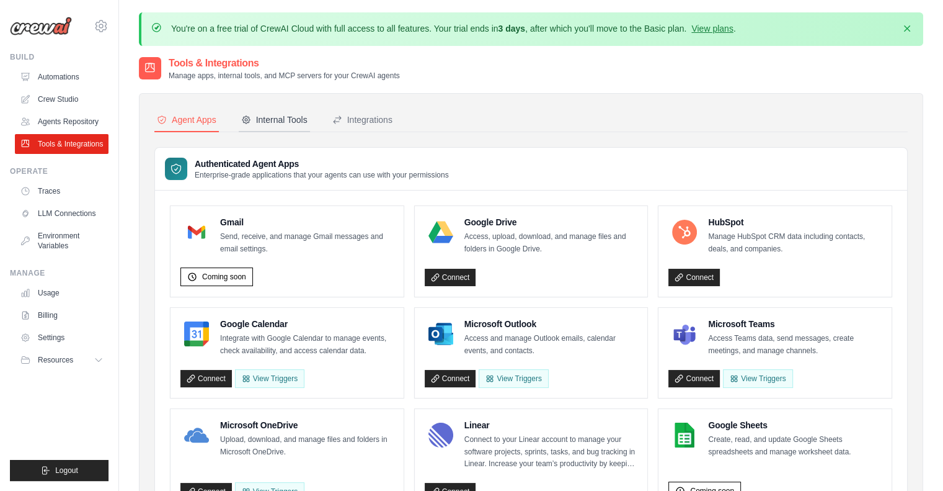
click at [285, 118] on div "Internal Tools" at bounding box center [274, 120] width 66 height 12
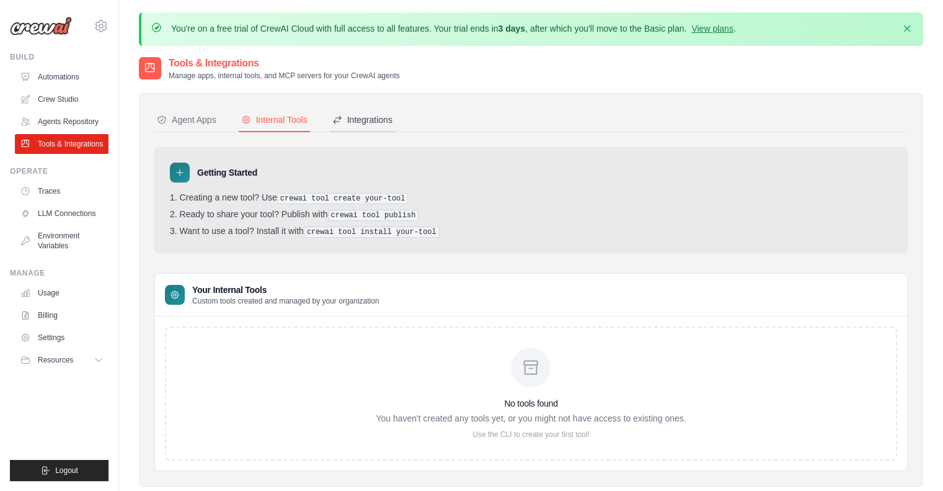
click at [356, 118] on div "Integrations" at bounding box center [362, 120] width 60 height 12
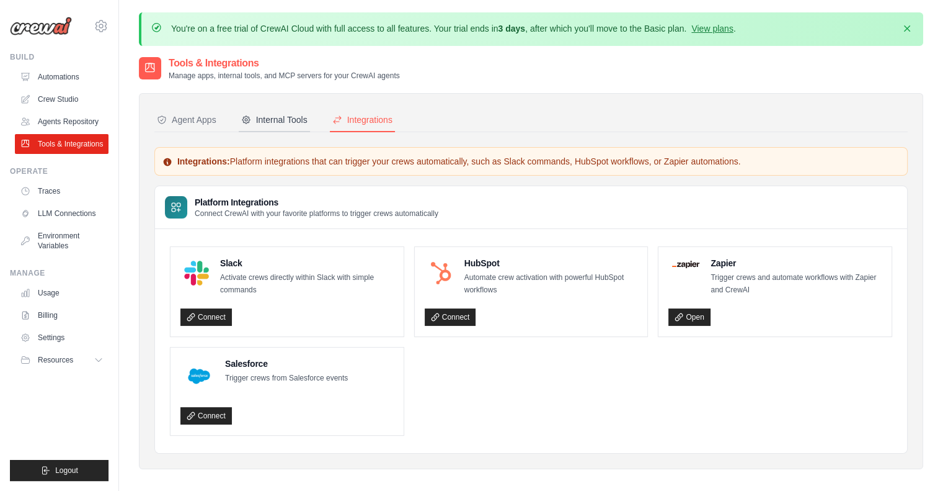
click at [295, 120] on div "Internal Tools" at bounding box center [274, 120] width 66 height 12
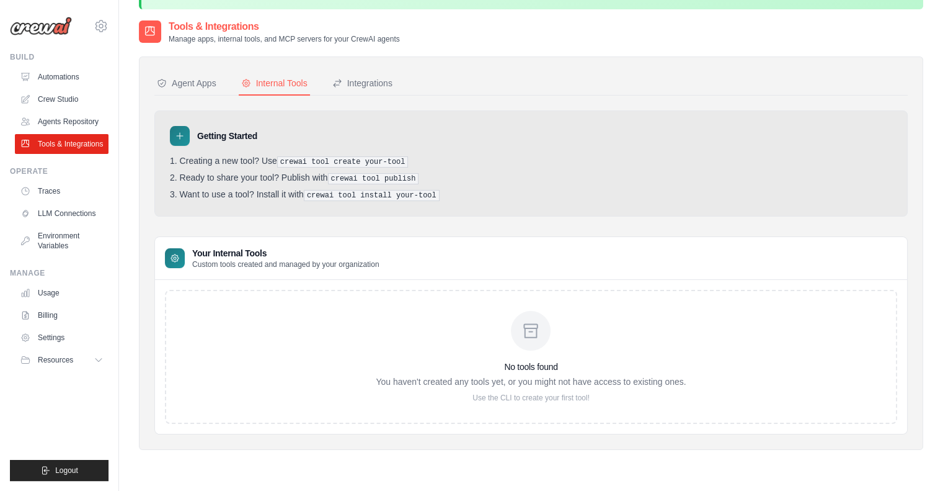
scroll to position [68, 0]
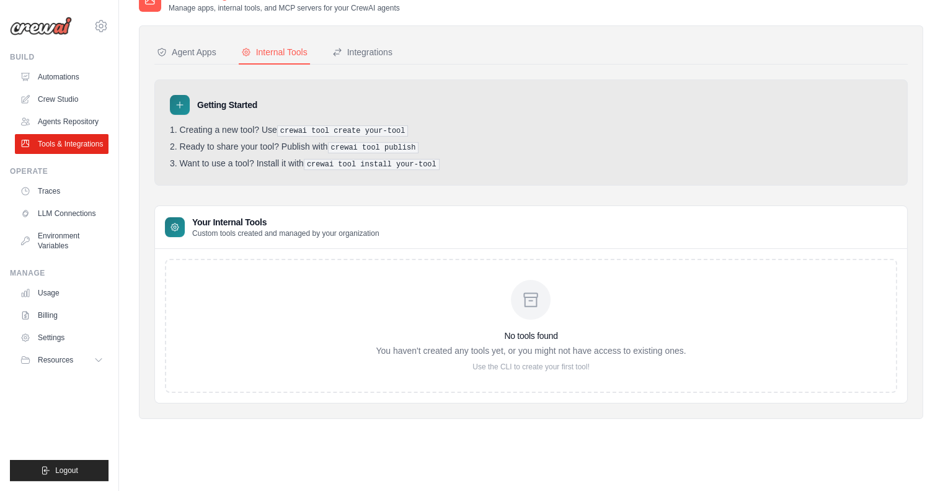
click at [224, 127] on li "Creating a new tool? Use crewai tool create your-tool" at bounding box center [531, 131] width 723 height 12
click at [339, 127] on pre "crewai tool create your-tool" at bounding box center [343, 130] width 132 height 11
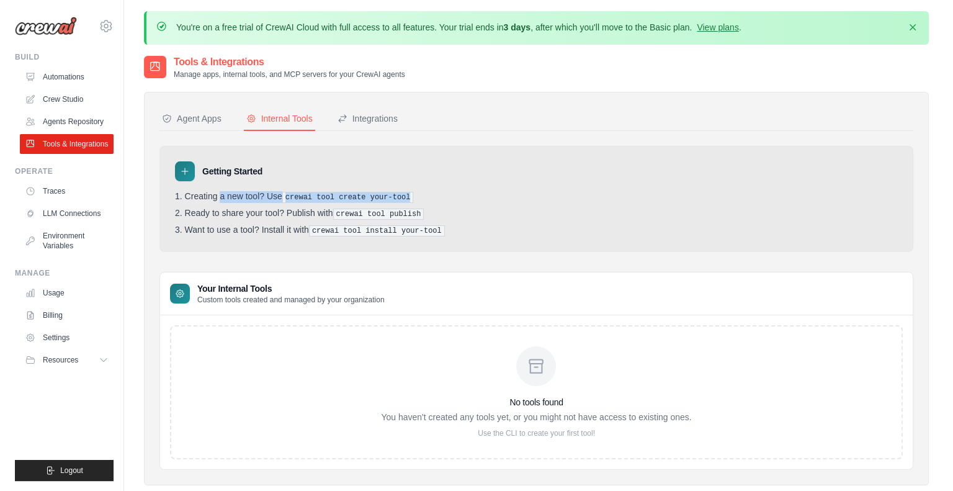
scroll to position [0, 0]
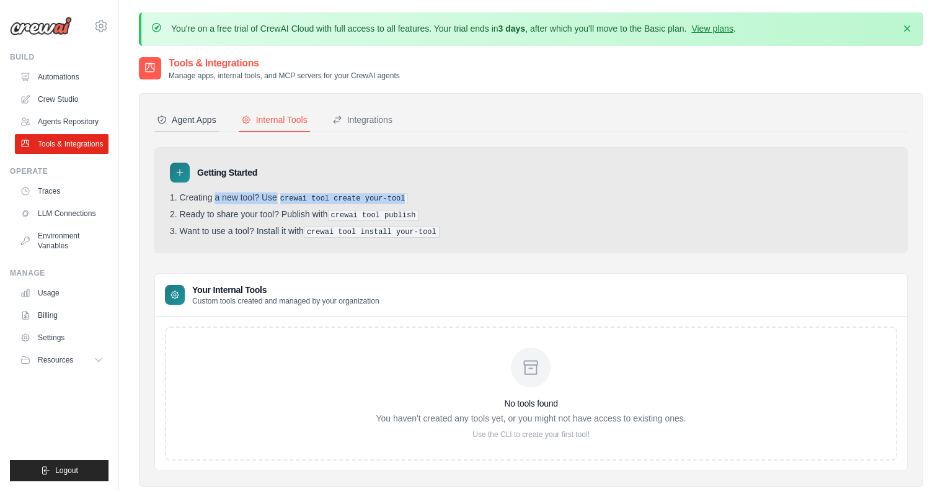
click at [196, 123] on div "Agent Apps" at bounding box center [187, 120] width 60 height 12
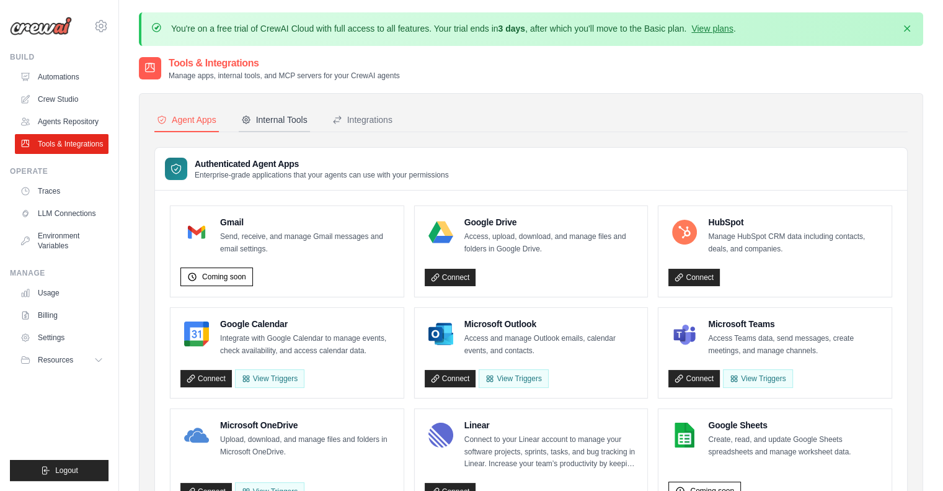
click at [253, 122] on div "Internal Tools" at bounding box center [274, 120] width 66 height 12
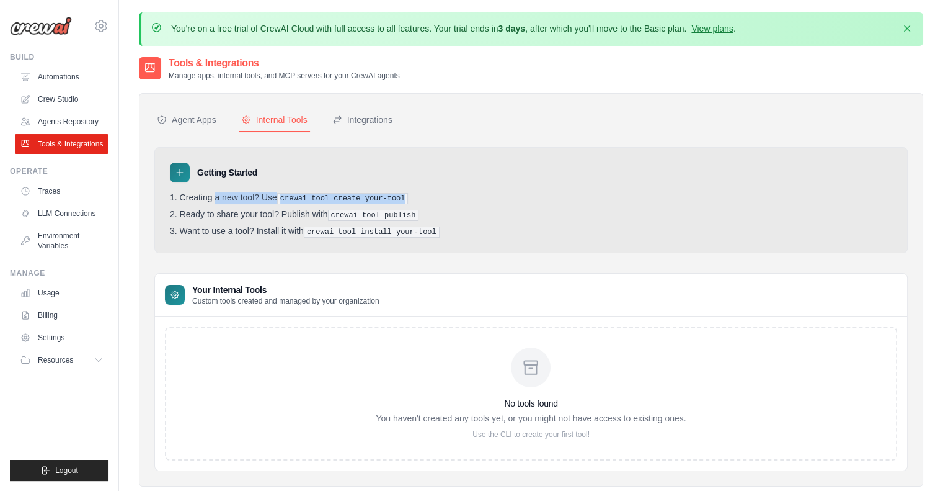
click at [376, 193] on pre "crewai tool create your-tool" at bounding box center [343, 198] width 132 height 11
drag, startPoint x: 401, startPoint y: 199, endPoint x: 194, endPoint y: 118, distance: 222.3
click at [285, 196] on li "Creating a new tool? Use crewai tool create your-tool" at bounding box center [531, 198] width 723 height 12
click at [190, 111] on button "Agent Apps" at bounding box center [186, 121] width 65 height 24
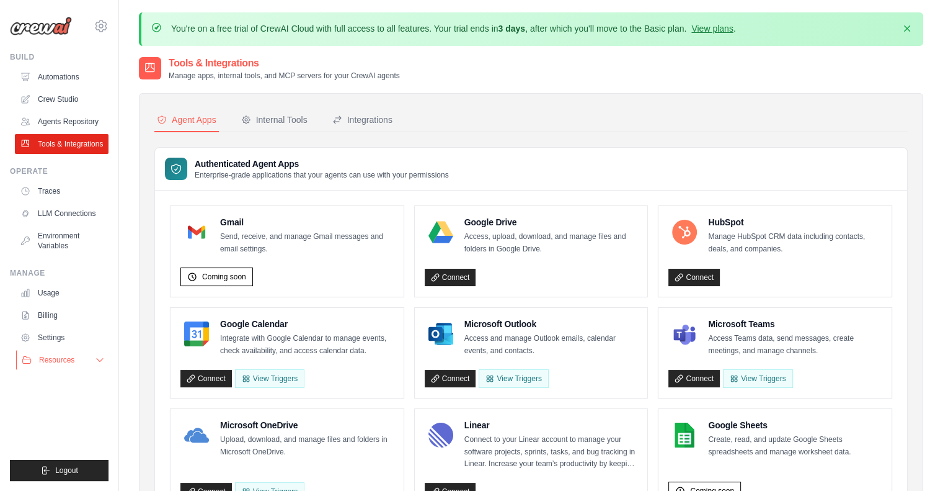
click at [85, 360] on button "Resources" at bounding box center [63, 360] width 94 height 20
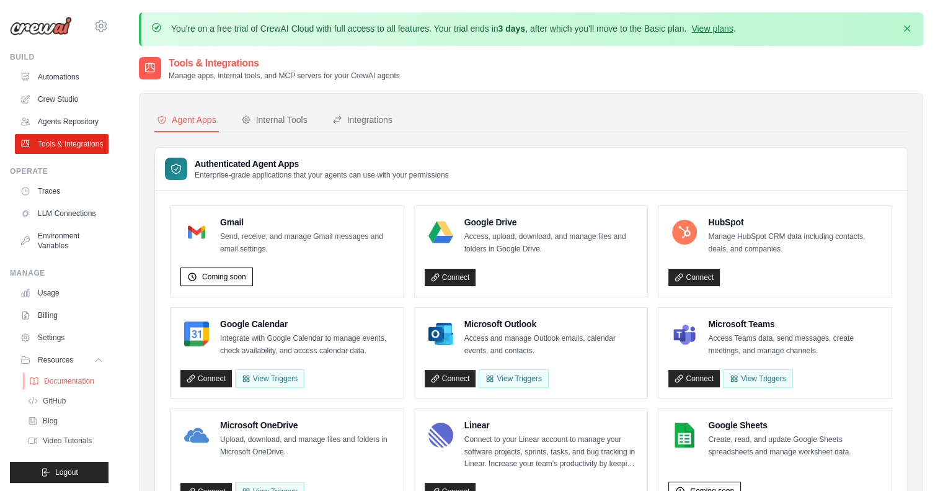
click at [68, 386] on span "Documentation" at bounding box center [69, 381] width 50 height 10
click at [61, 76] on link "Automations" at bounding box center [63, 77] width 94 height 20
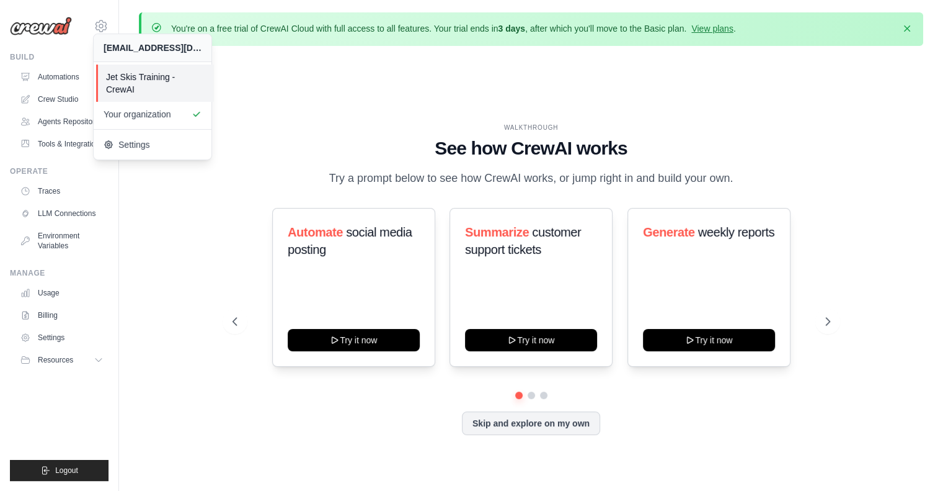
click at [159, 84] on span "Jet Skis Training - CrewAI" at bounding box center [155, 83] width 98 height 25
